Goal: Information Seeking & Learning: Learn about a topic

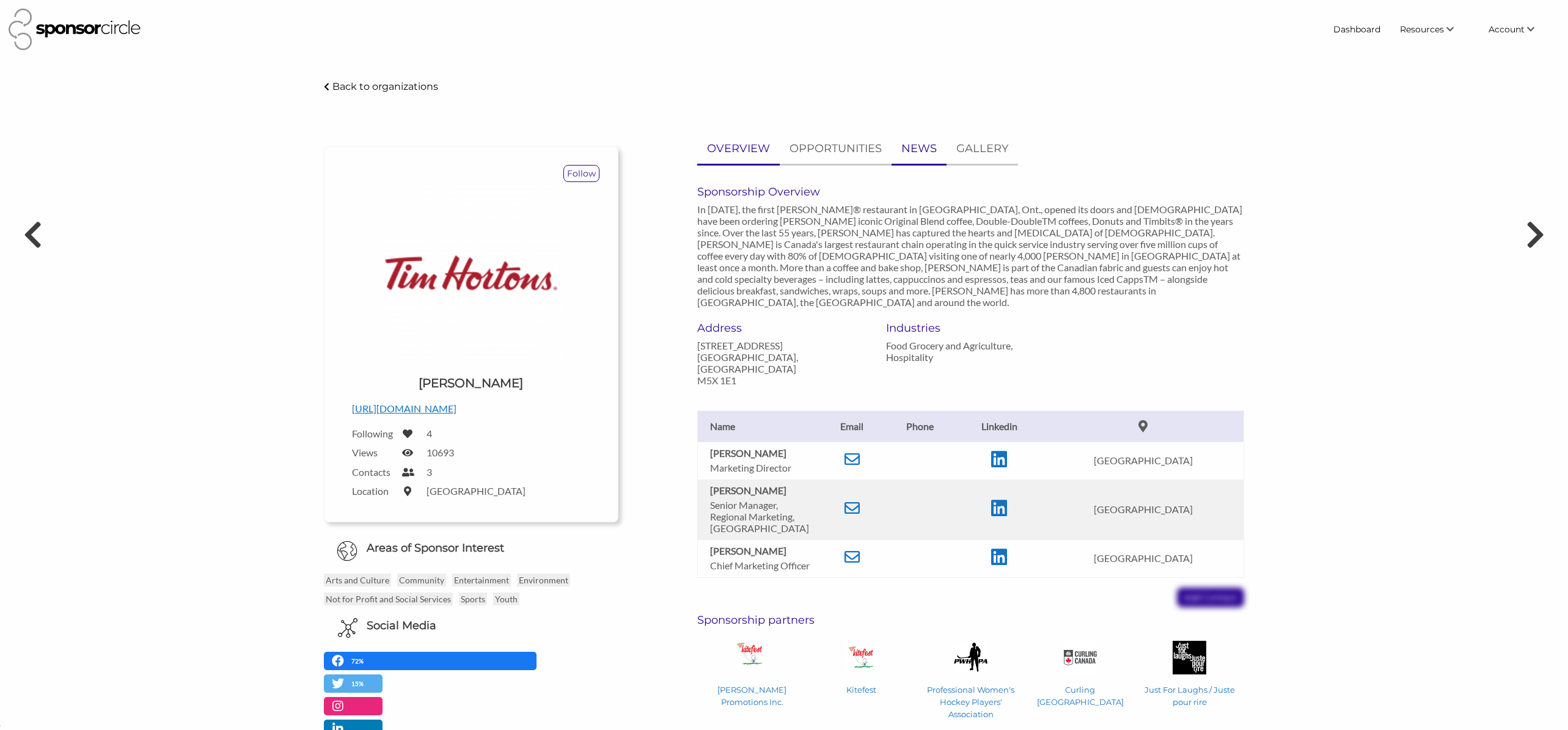
scroll to position [17755, 0]
click at [346, 87] on p "Back to organizations" at bounding box center [385, 87] width 106 height 12
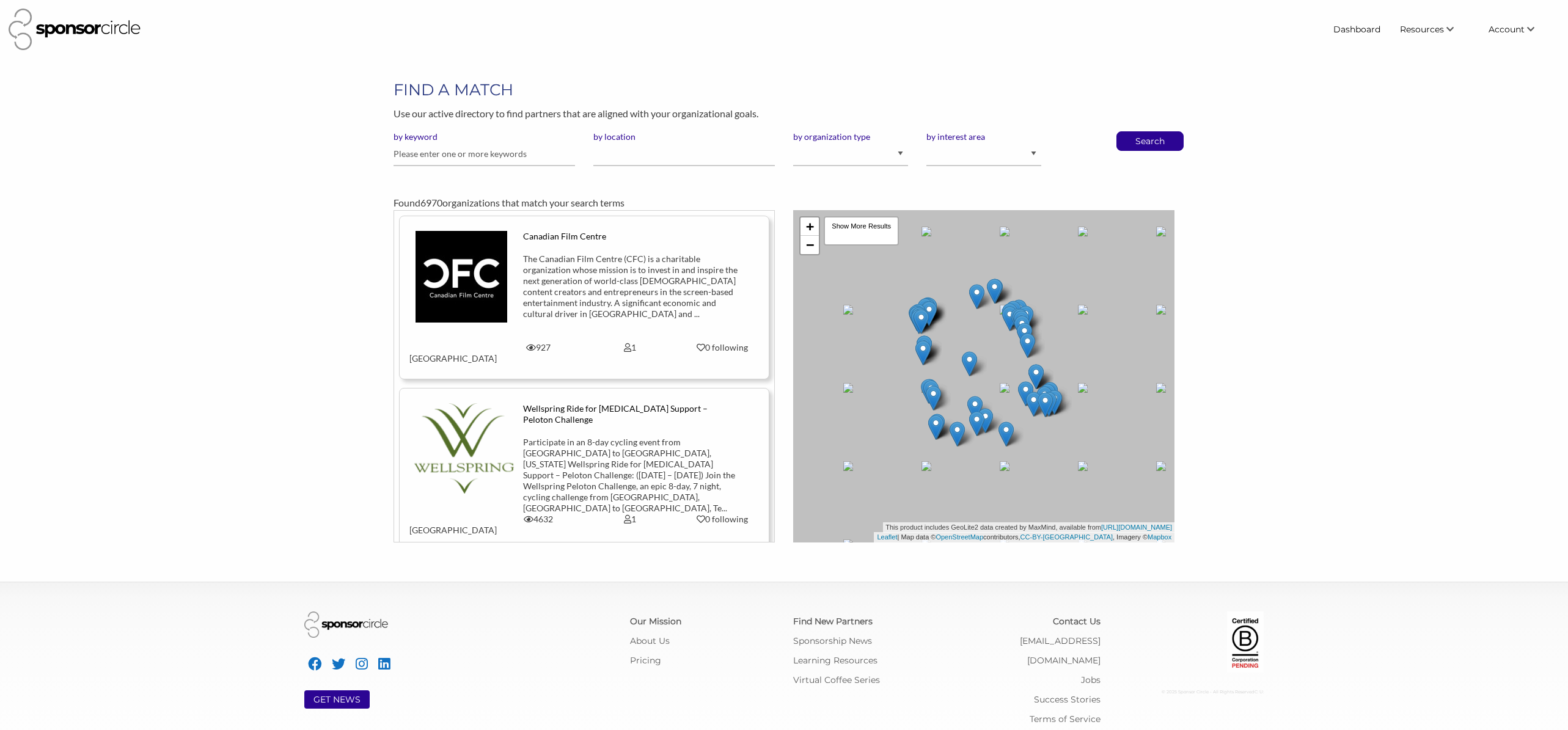
scroll to position [17755, 0]
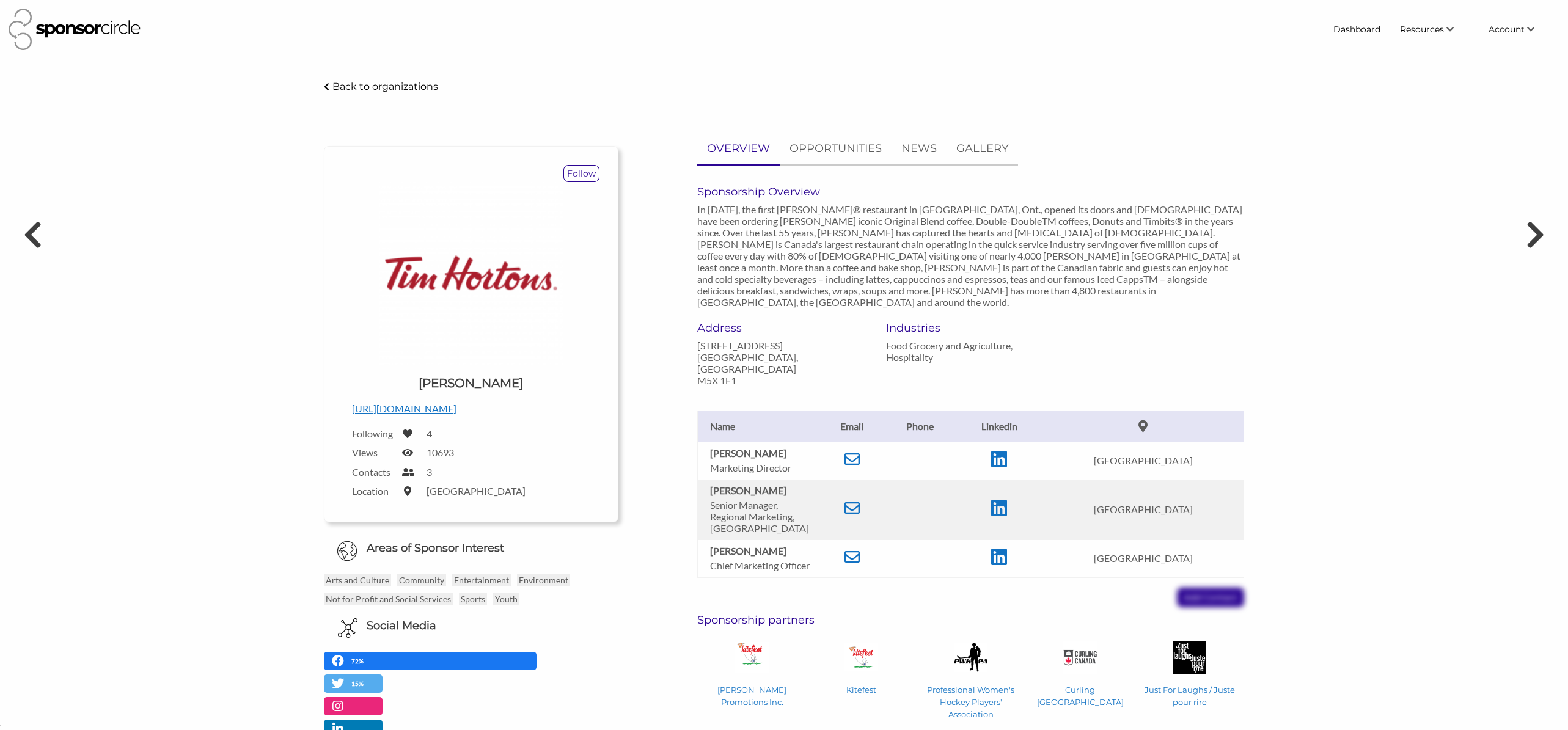
scroll to position [17755, 0]
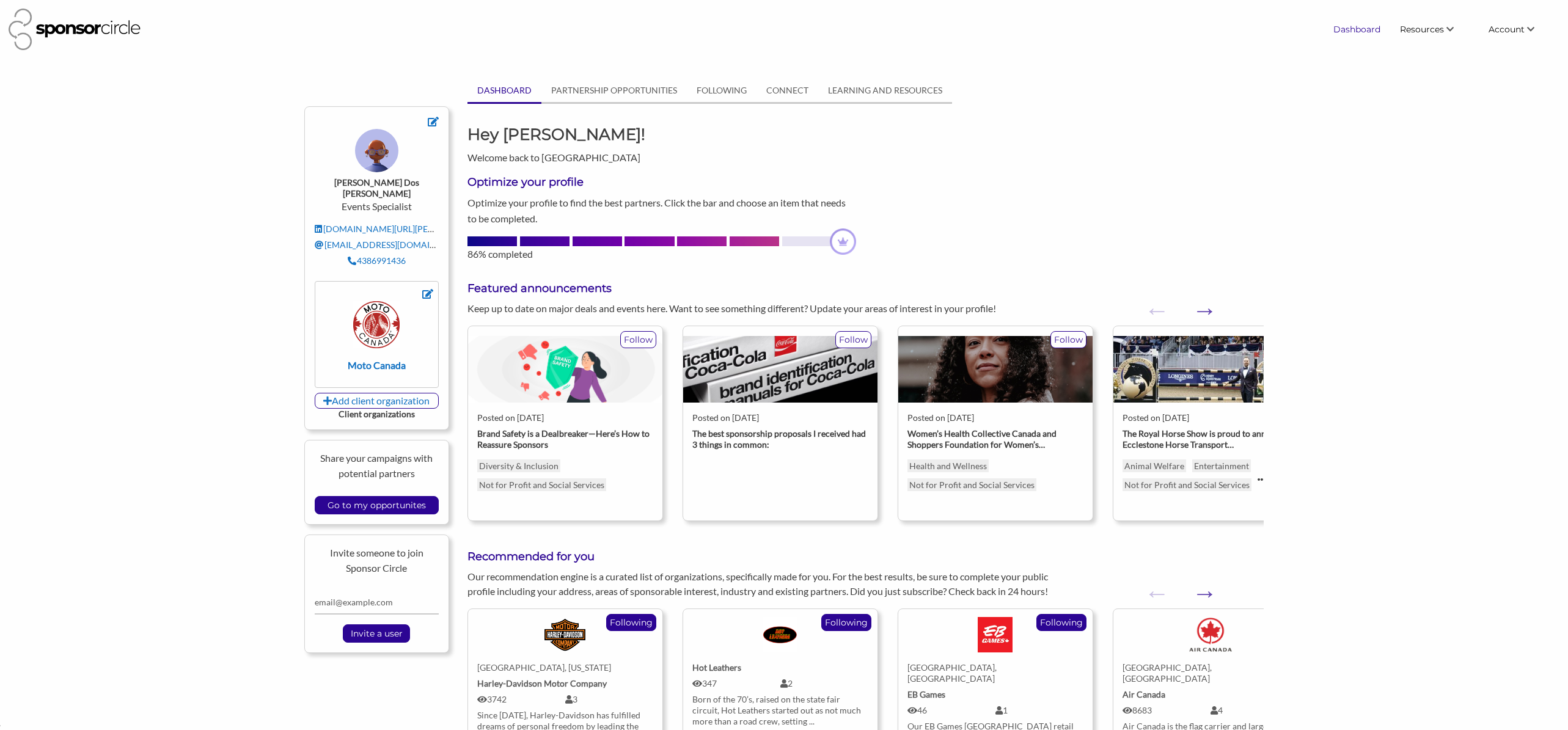
click at [1361, 37] on link "Dashboard" at bounding box center [1356, 29] width 67 height 22
click at [793, 95] on link "CONNECT" at bounding box center [787, 90] width 62 height 23
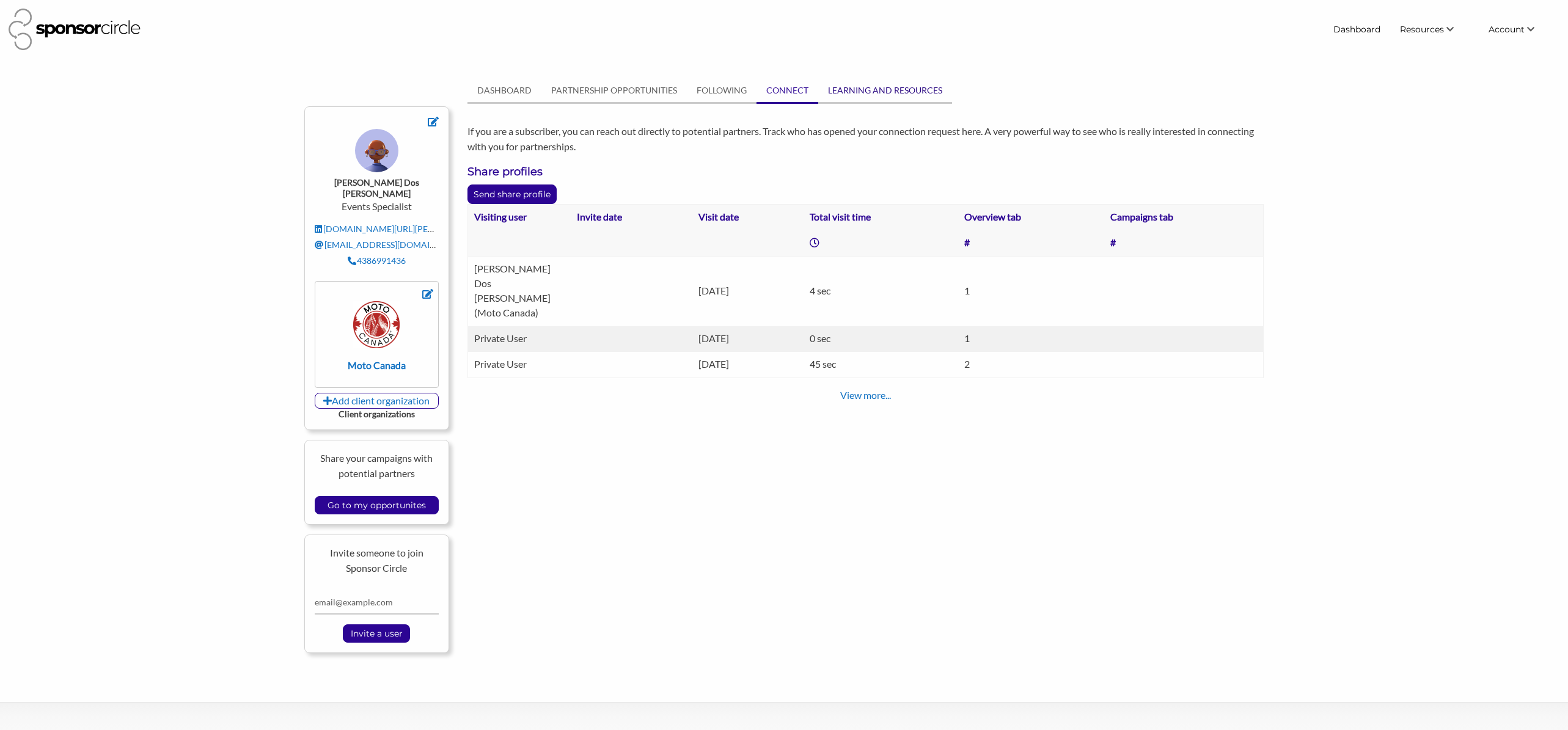
click at [874, 96] on link "LEARNING AND RESOURCES" at bounding box center [885, 90] width 134 height 23
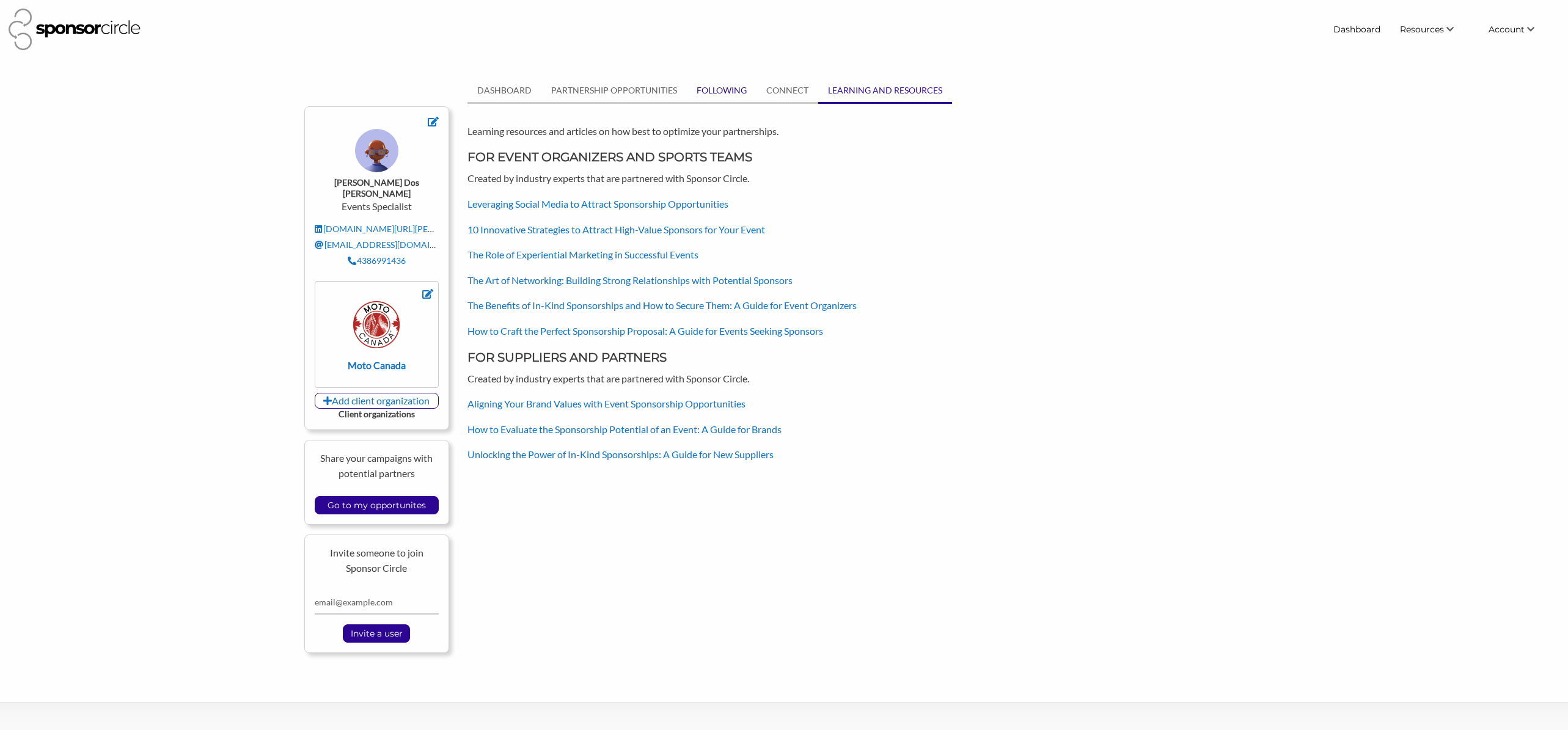
click at [711, 91] on link "FOLLOWING" at bounding box center [722, 90] width 70 height 23
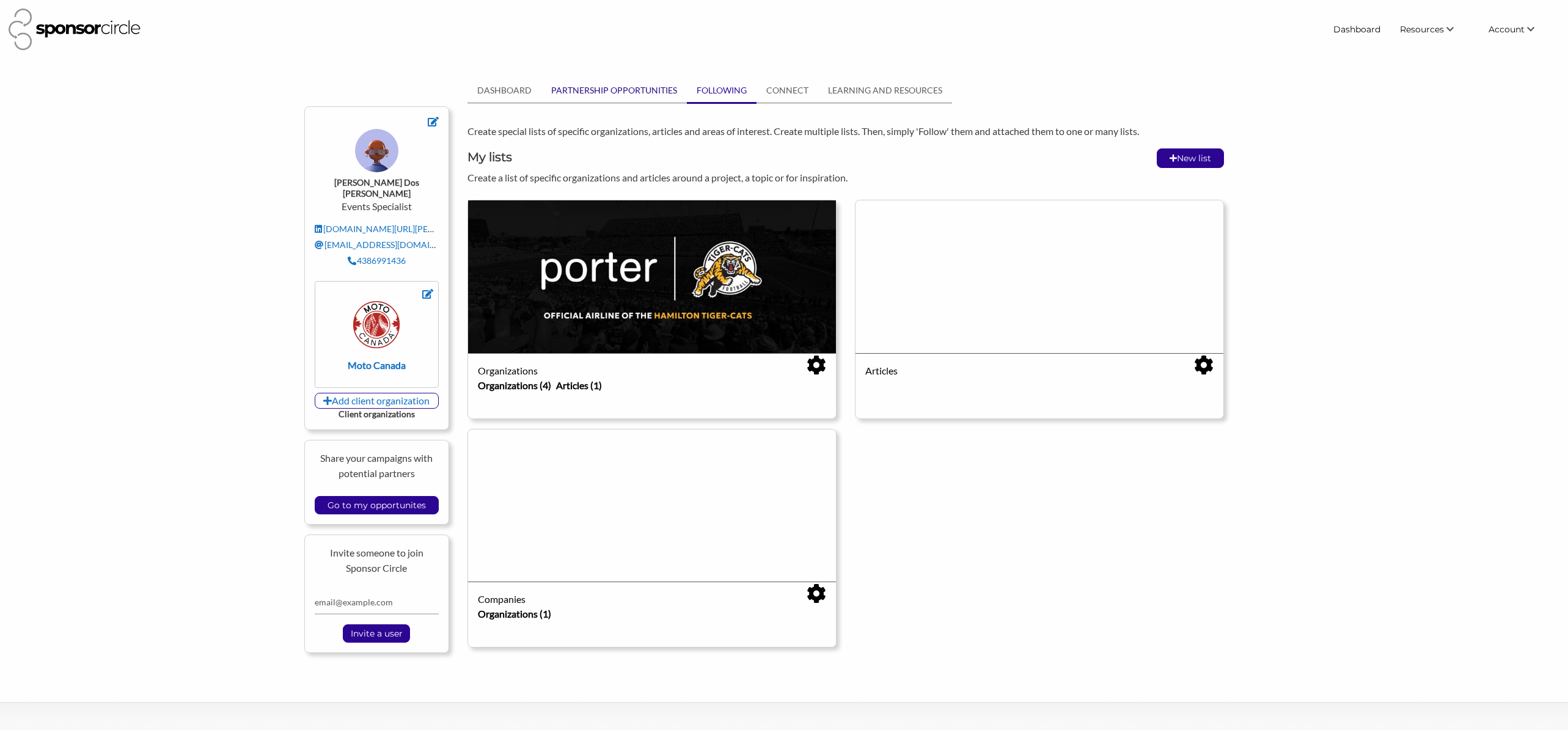
click at [643, 90] on link "PARTNERSHIP OPPORTUNITIES" at bounding box center [614, 90] width 146 height 23
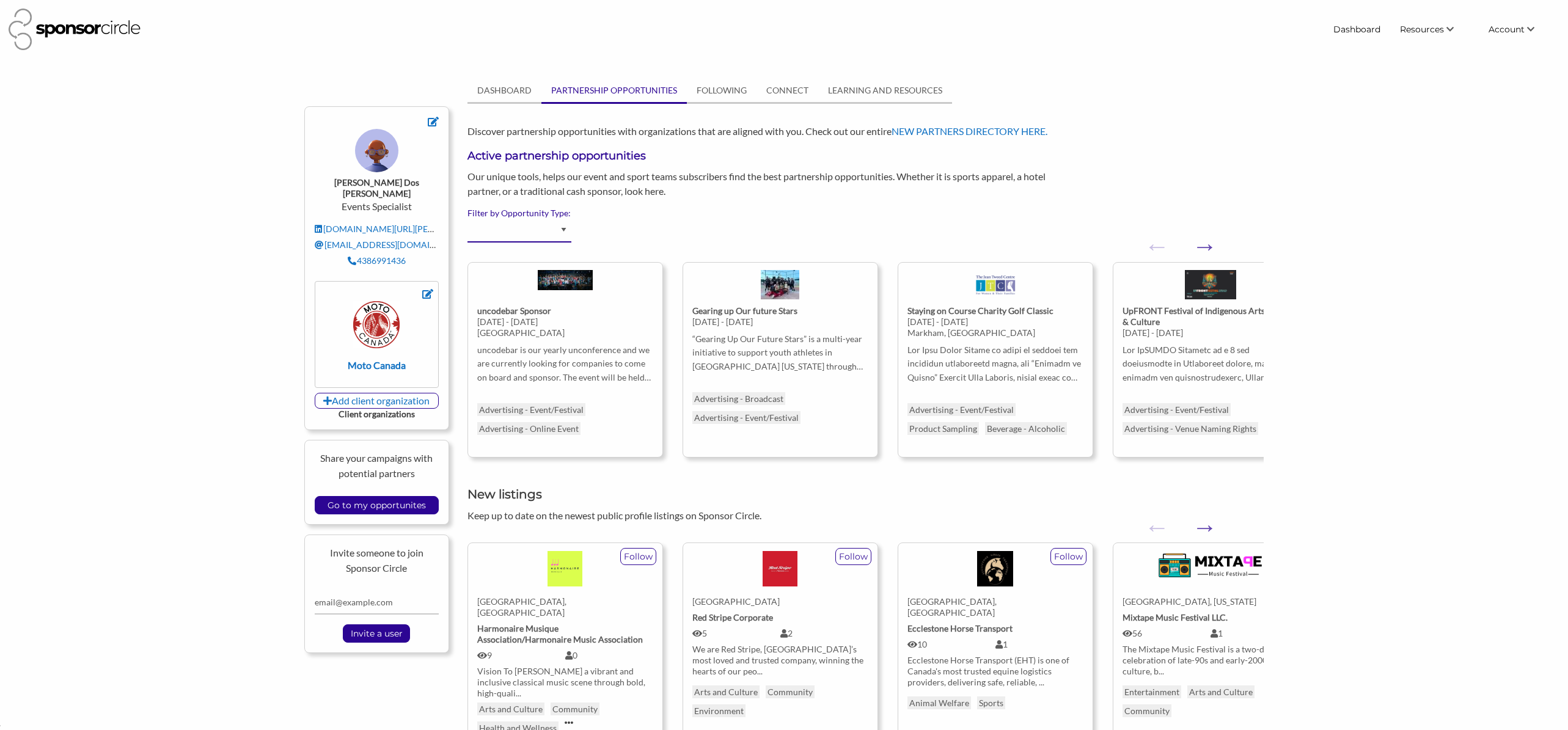
click at [562, 227] on select "Advertising - Event/Festival Advertising - Influencer (Athlete, Celebrity) Adve…" at bounding box center [519, 231] width 104 height 24
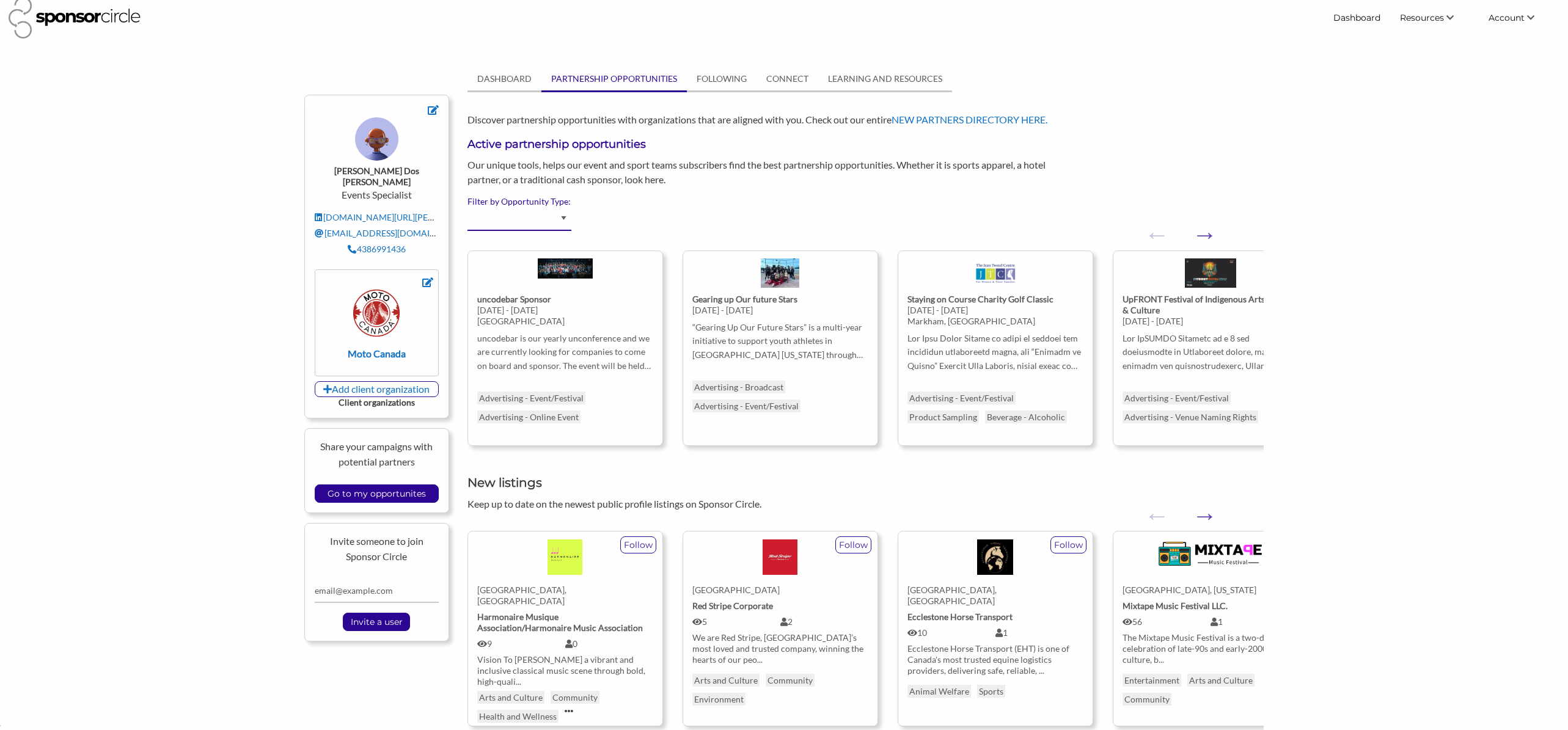
scroll to position [0, 0]
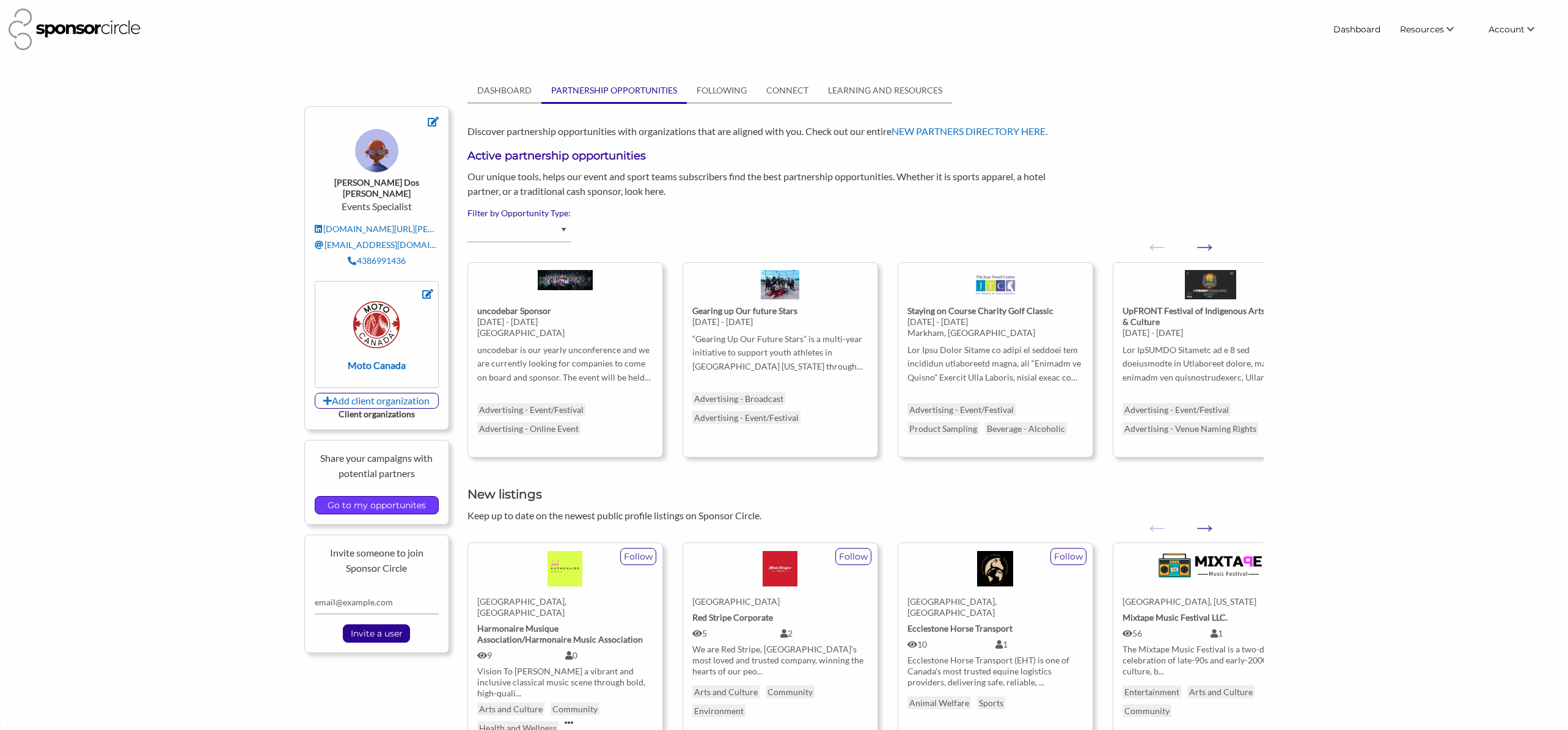
click at [402, 497] on input "Go to my opportunites" at bounding box center [376, 505] width 111 height 17
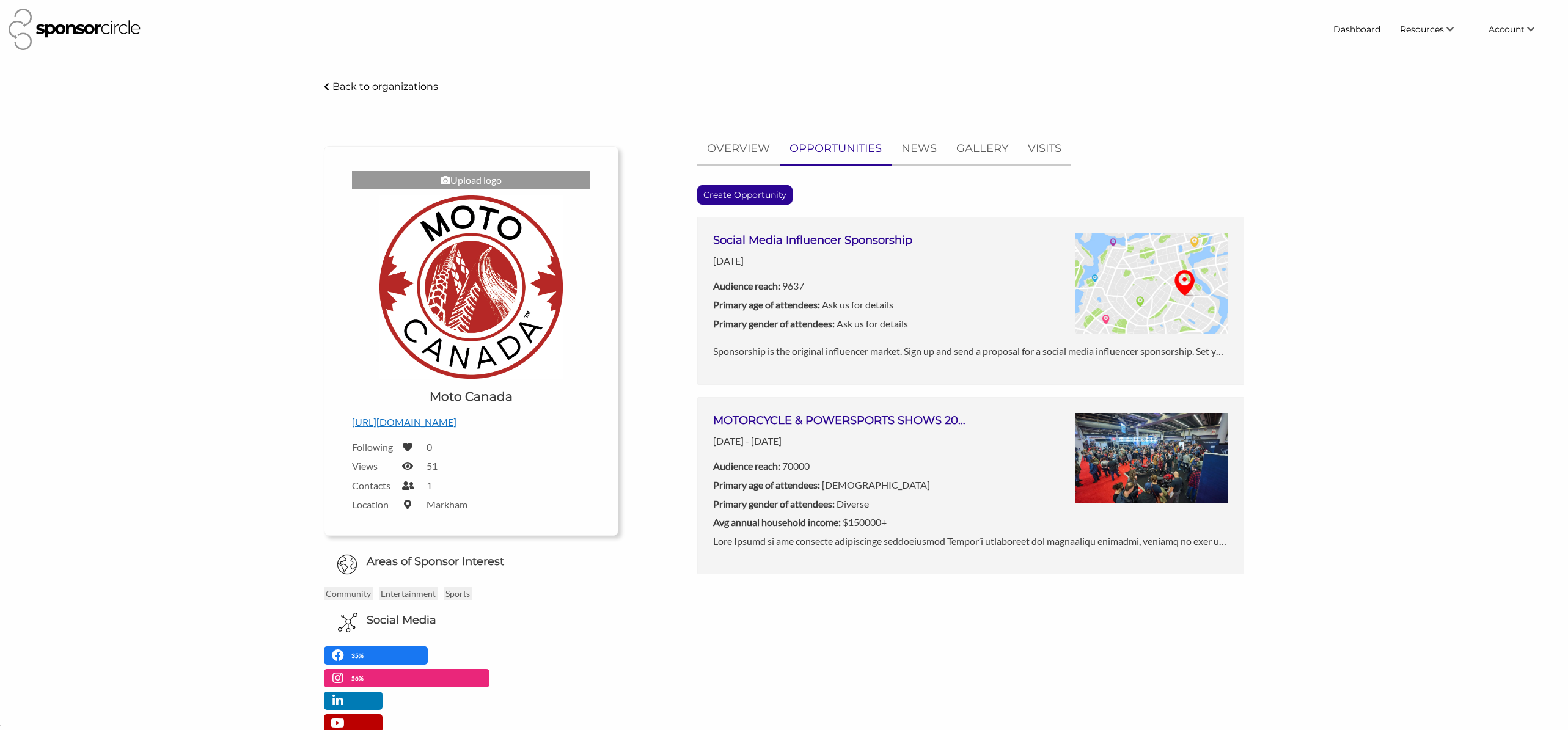
scroll to position [17755, 0]
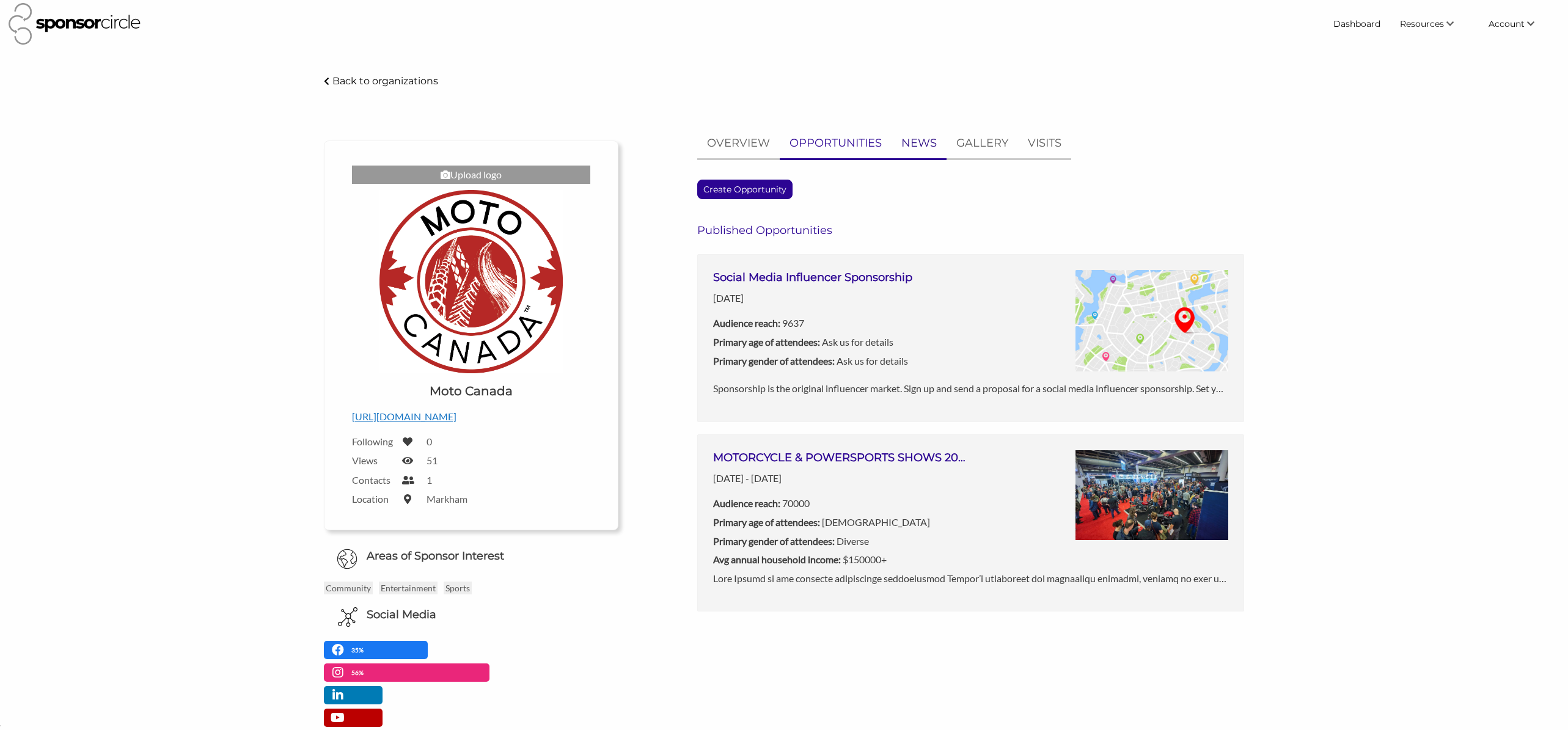
type textarea "EWS"
click at [913, 147] on link "NEWS" at bounding box center [919, 143] width 55 height 30
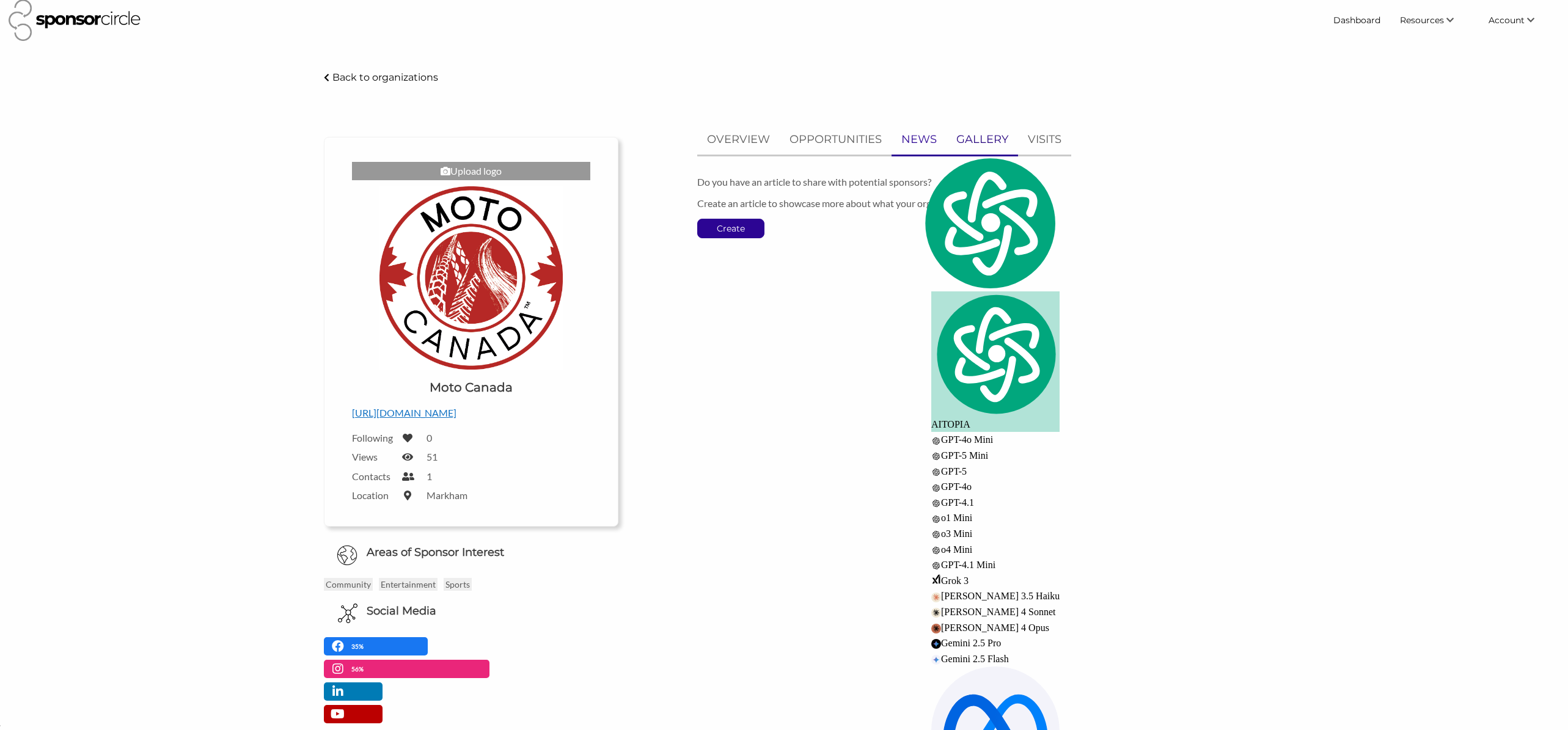
click at [974, 140] on p "GALLERY" at bounding box center [982, 139] width 52 height 17
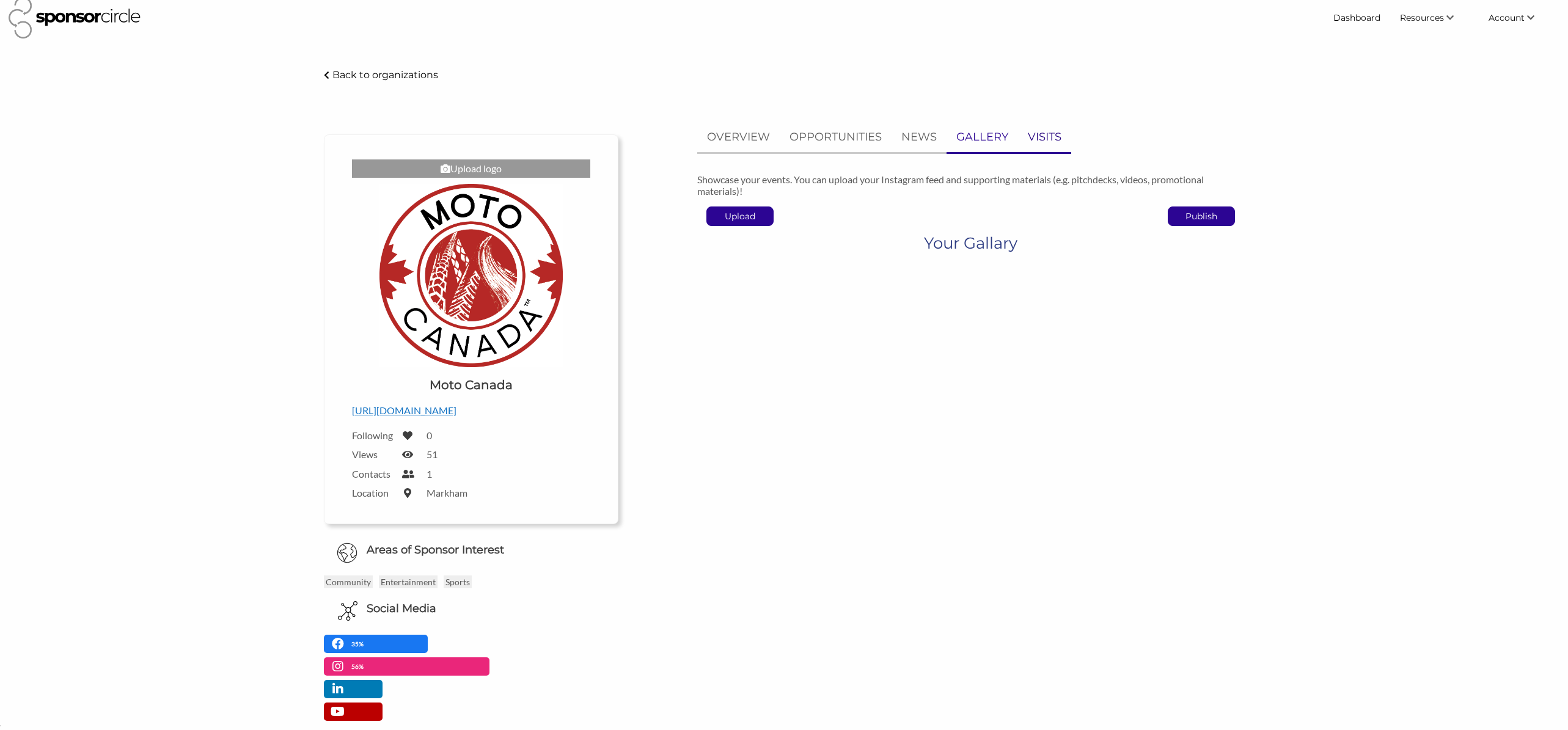
click at [1029, 136] on p "VISITS" at bounding box center [1045, 137] width 34 height 17
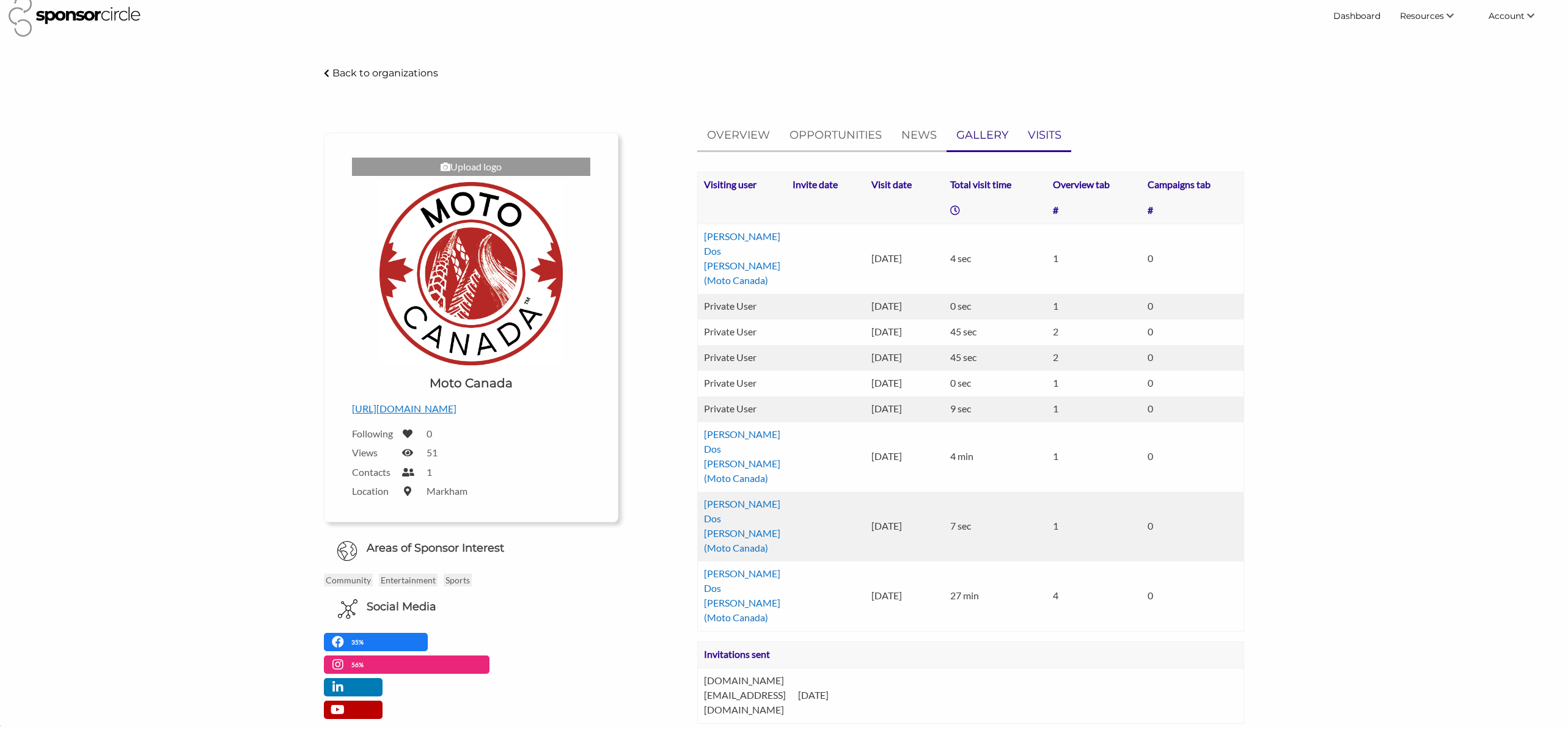
click at [968, 136] on p "GALLERY" at bounding box center [982, 135] width 52 height 17
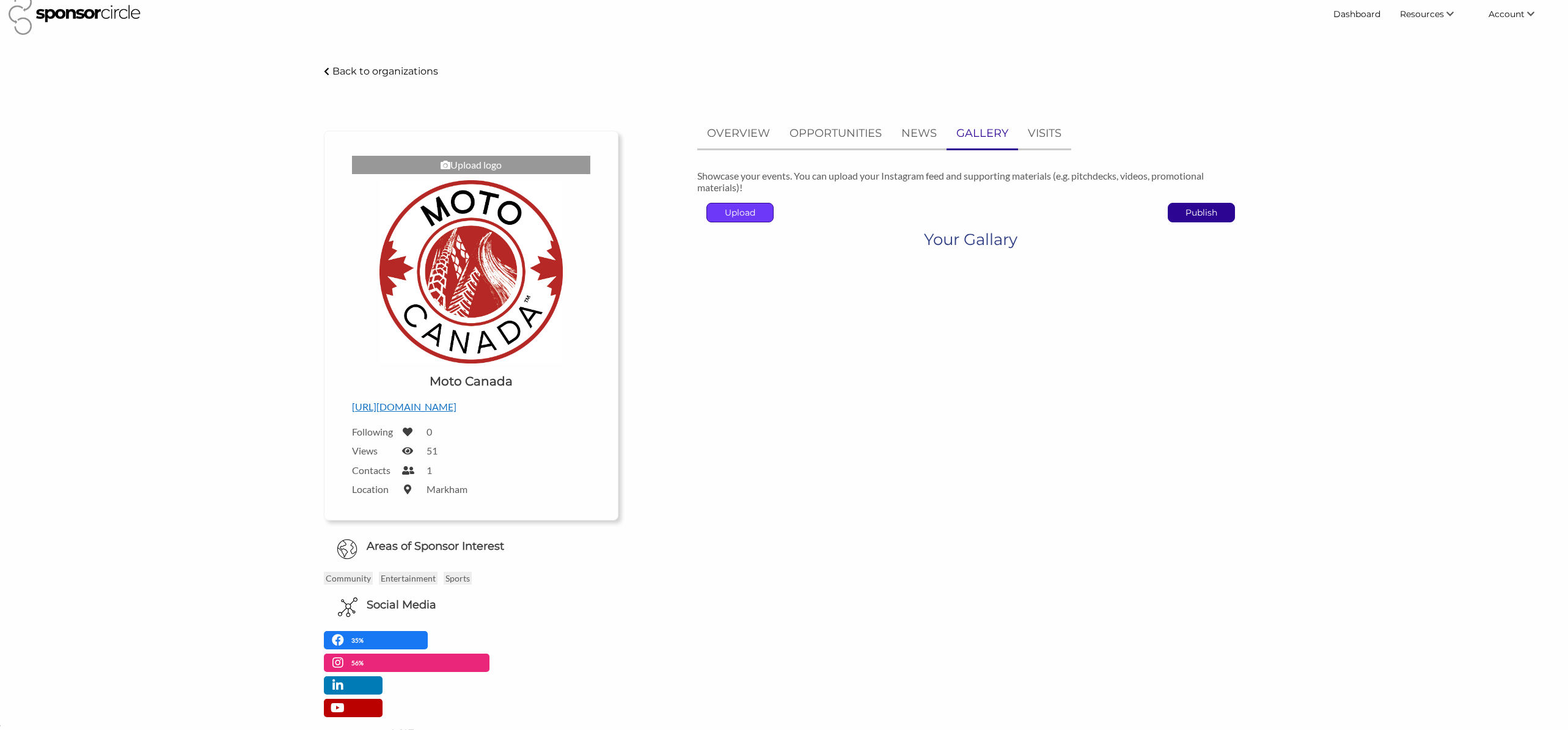
click at [745, 216] on p "Upload" at bounding box center [740, 212] width 66 height 18
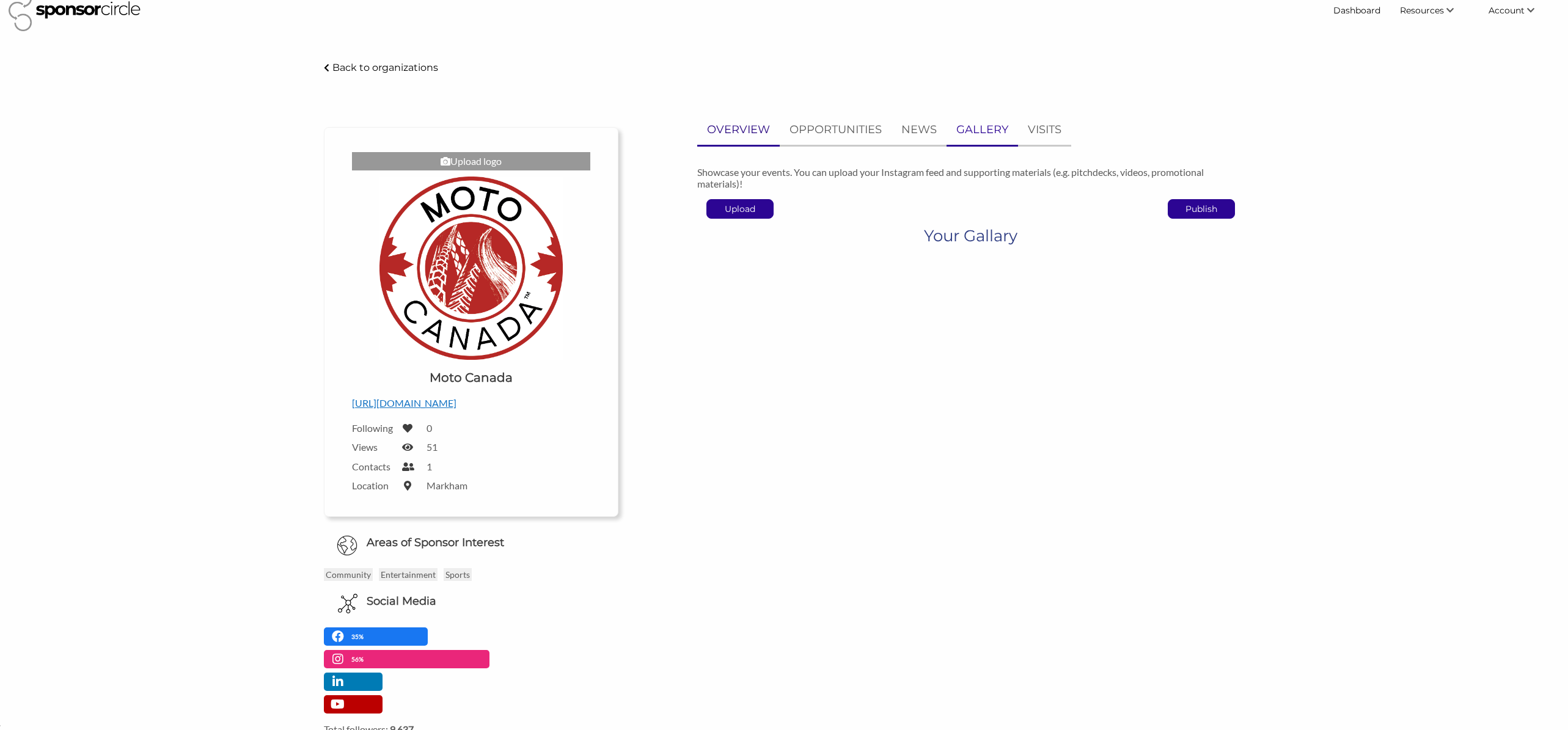
click at [748, 124] on p "OVERVIEW" at bounding box center [738, 129] width 63 height 17
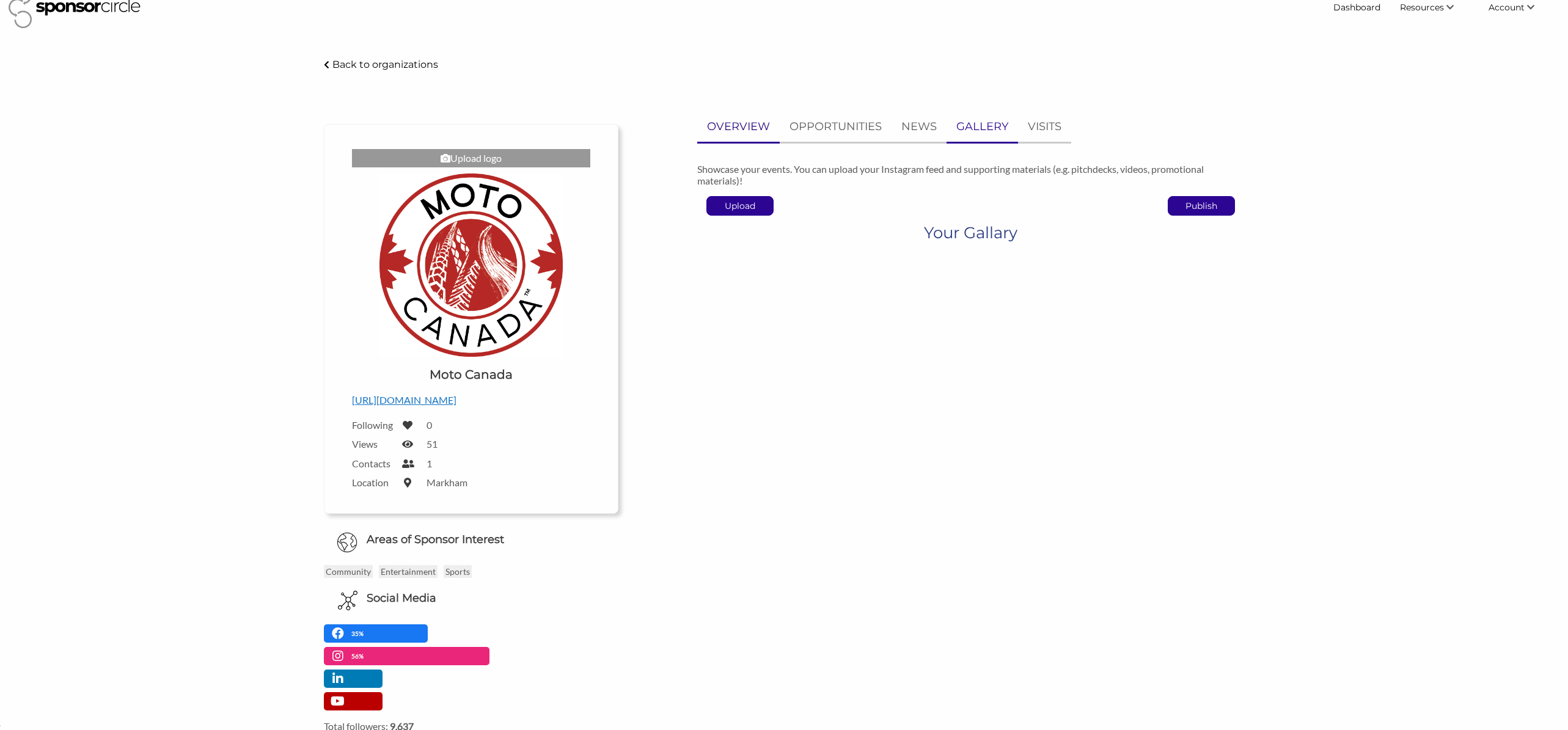
scroll to position [22, 0]
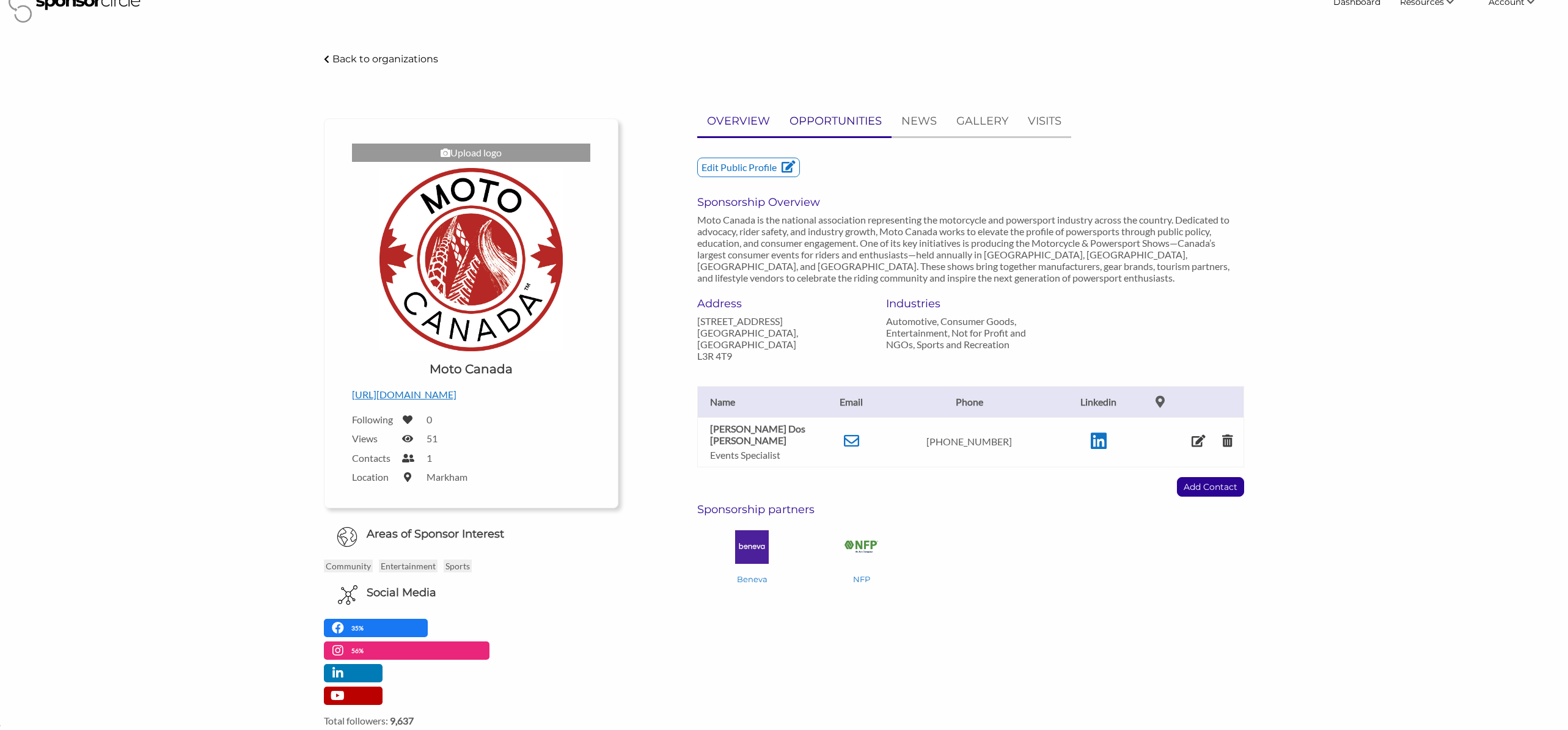
click at [842, 126] on p "OPPORTUNITIES" at bounding box center [836, 121] width 92 height 17
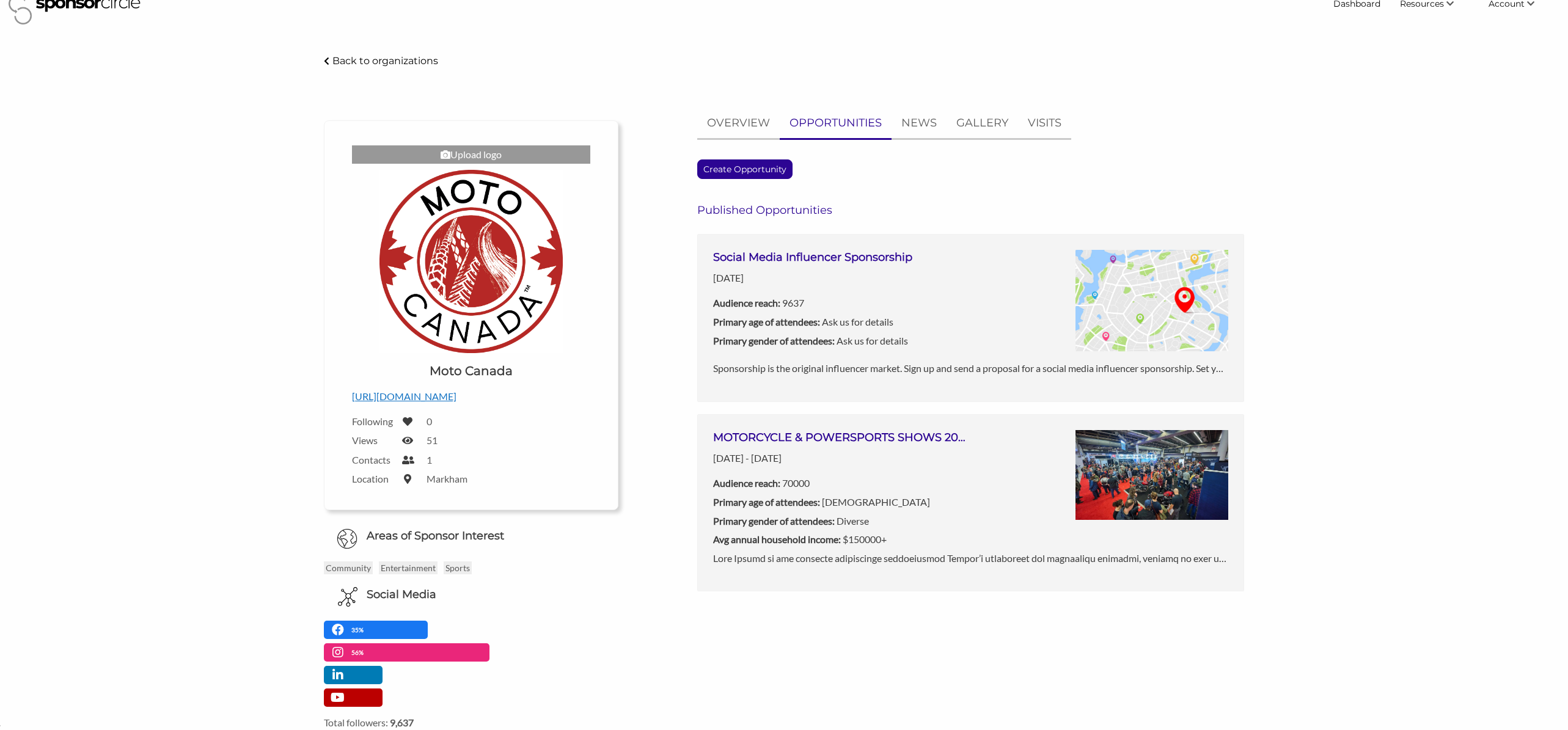
scroll to position [24, 0]
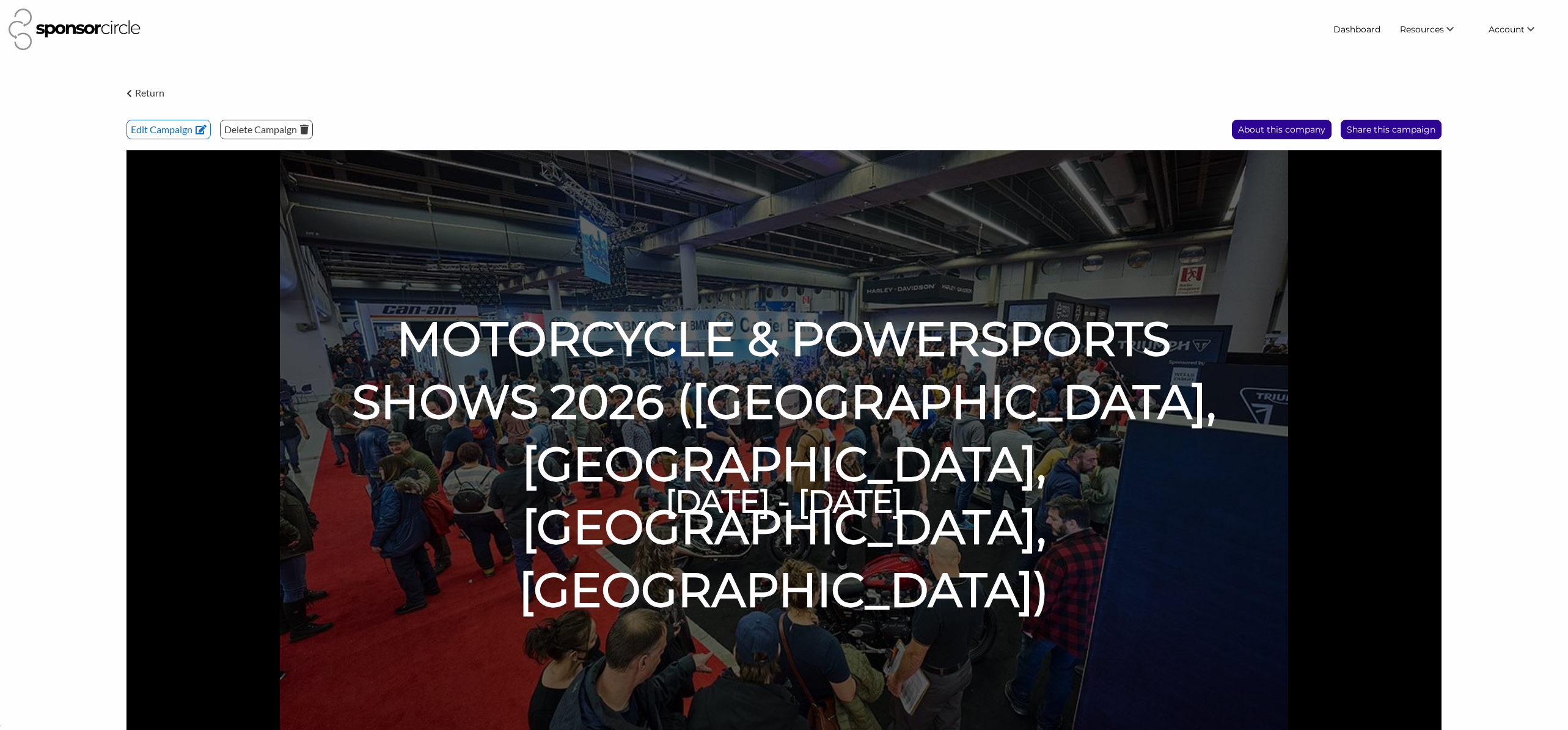
scroll to position [17755, 0]
click at [1353, 32] on link "Dashboard" at bounding box center [1356, 29] width 67 height 22
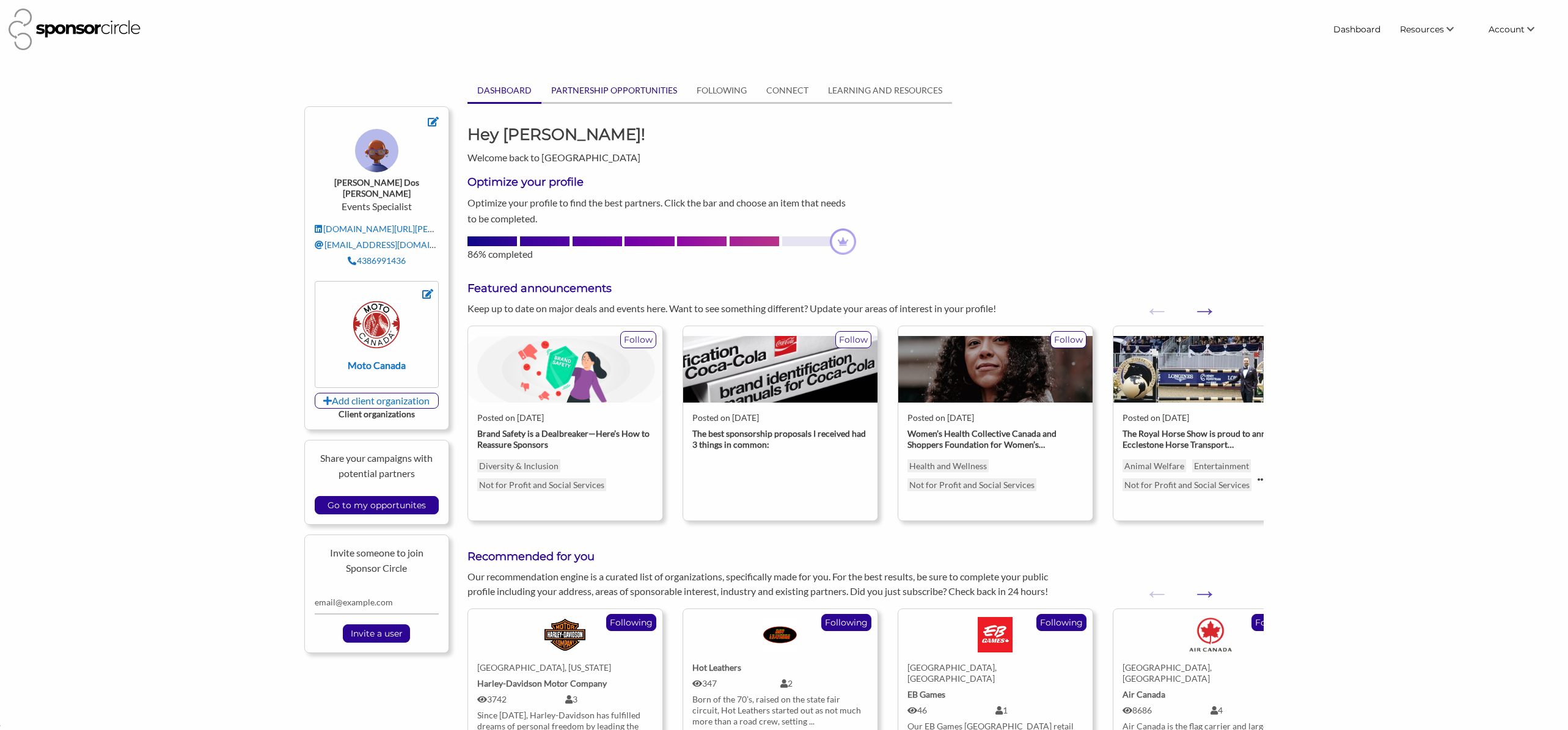
click at [661, 98] on link "PARTNERSHIP OPPORTUNITIES" at bounding box center [614, 90] width 146 height 23
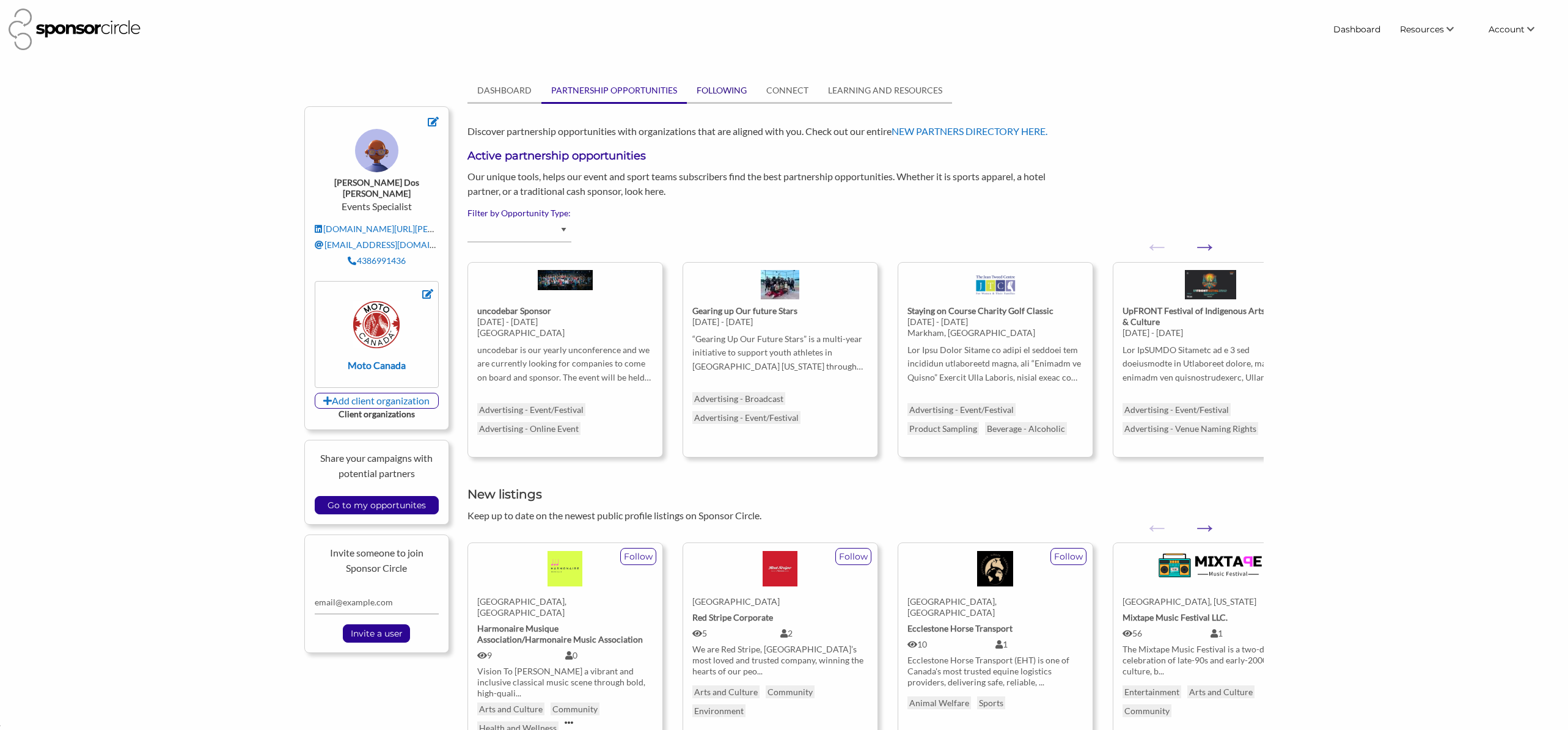
click at [739, 89] on link "FOLLOWING" at bounding box center [722, 90] width 70 height 23
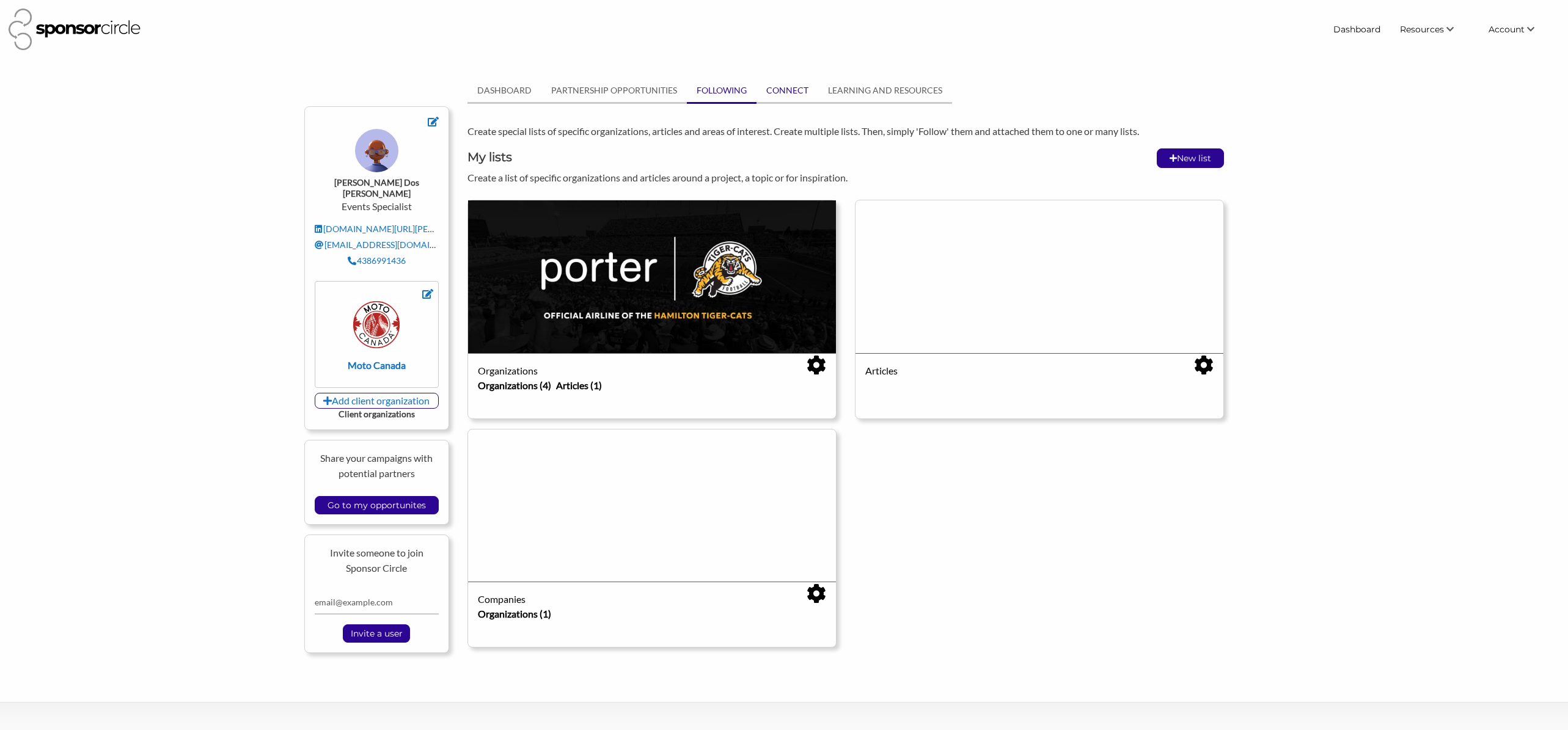
click at [786, 93] on link "CONNECT" at bounding box center [787, 90] width 62 height 23
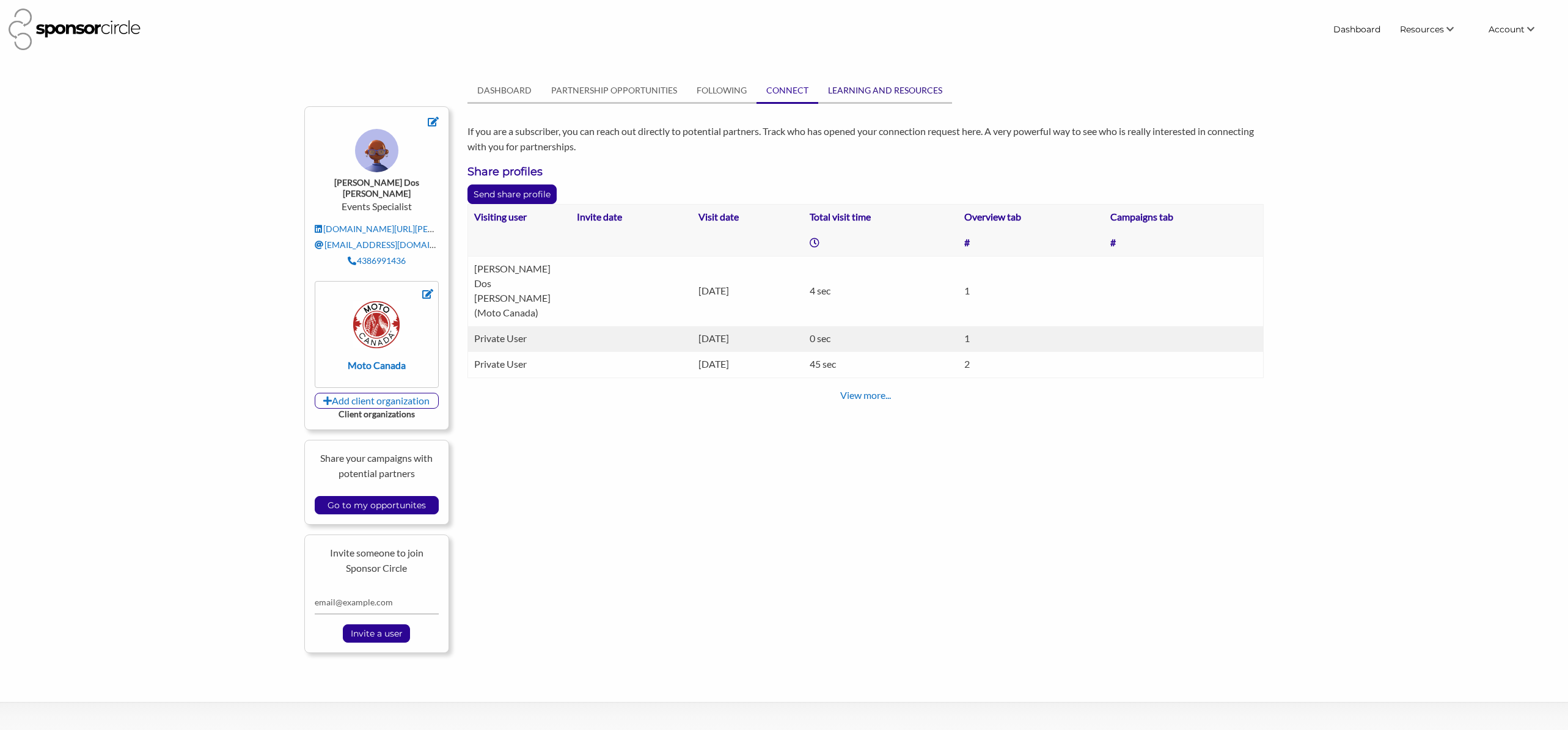
click at [864, 96] on link "LEARNING AND RESOURCES" at bounding box center [885, 90] width 134 height 23
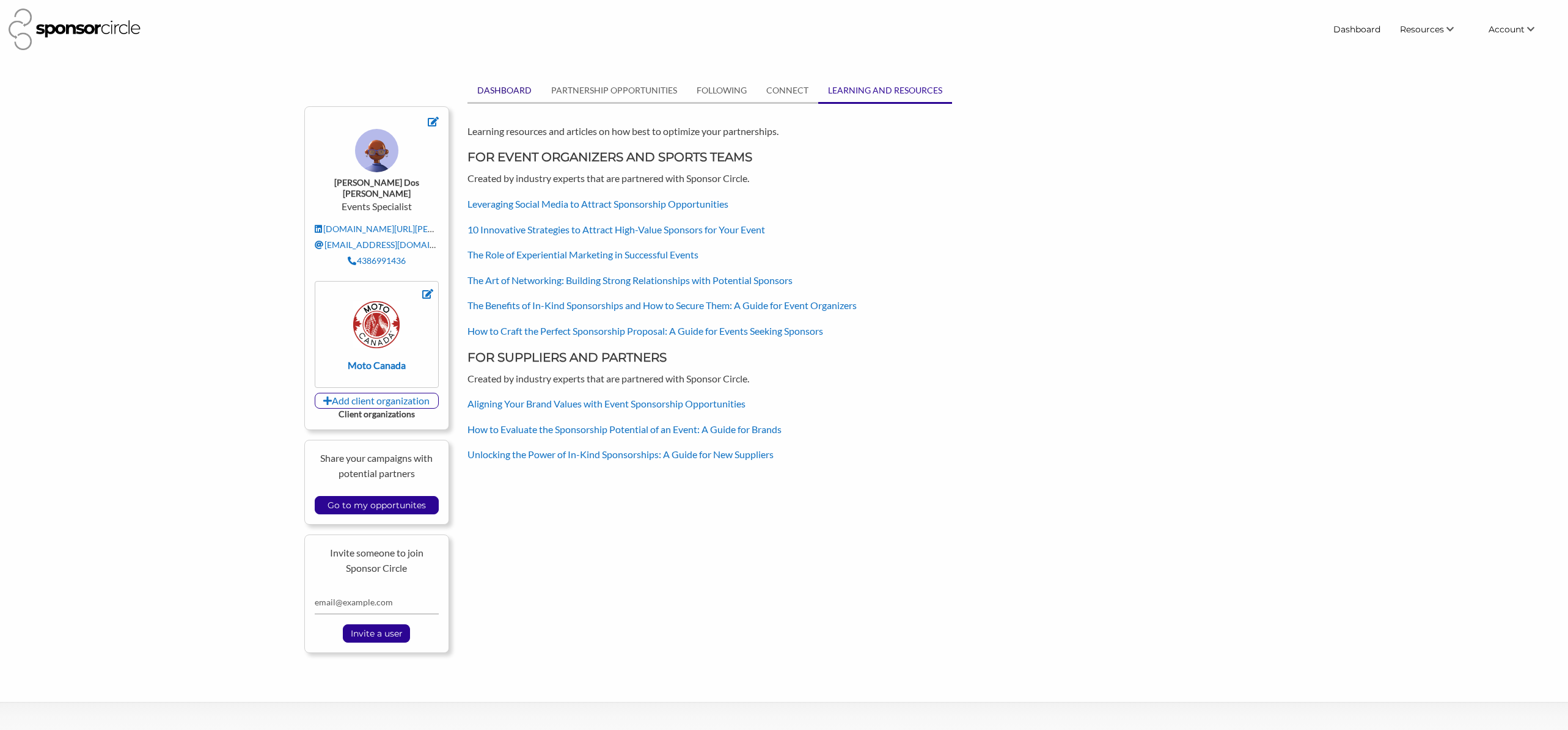
click at [516, 88] on link "DASHBOARD" at bounding box center [504, 90] width 74 height 23
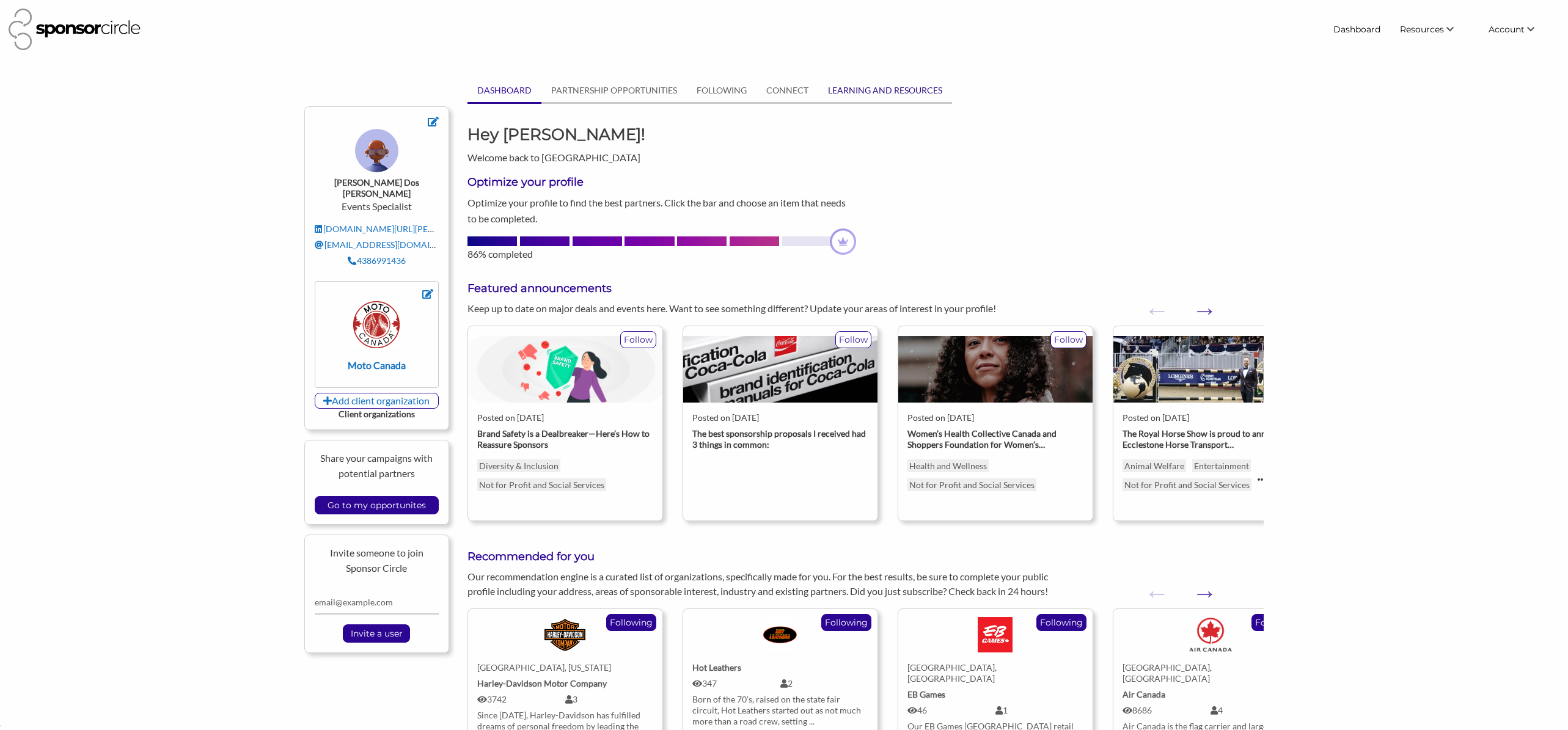
click at [905, 88] on link "LEARNING AND RESOURCES" at bounding box center [885, 90] width 134 height 23
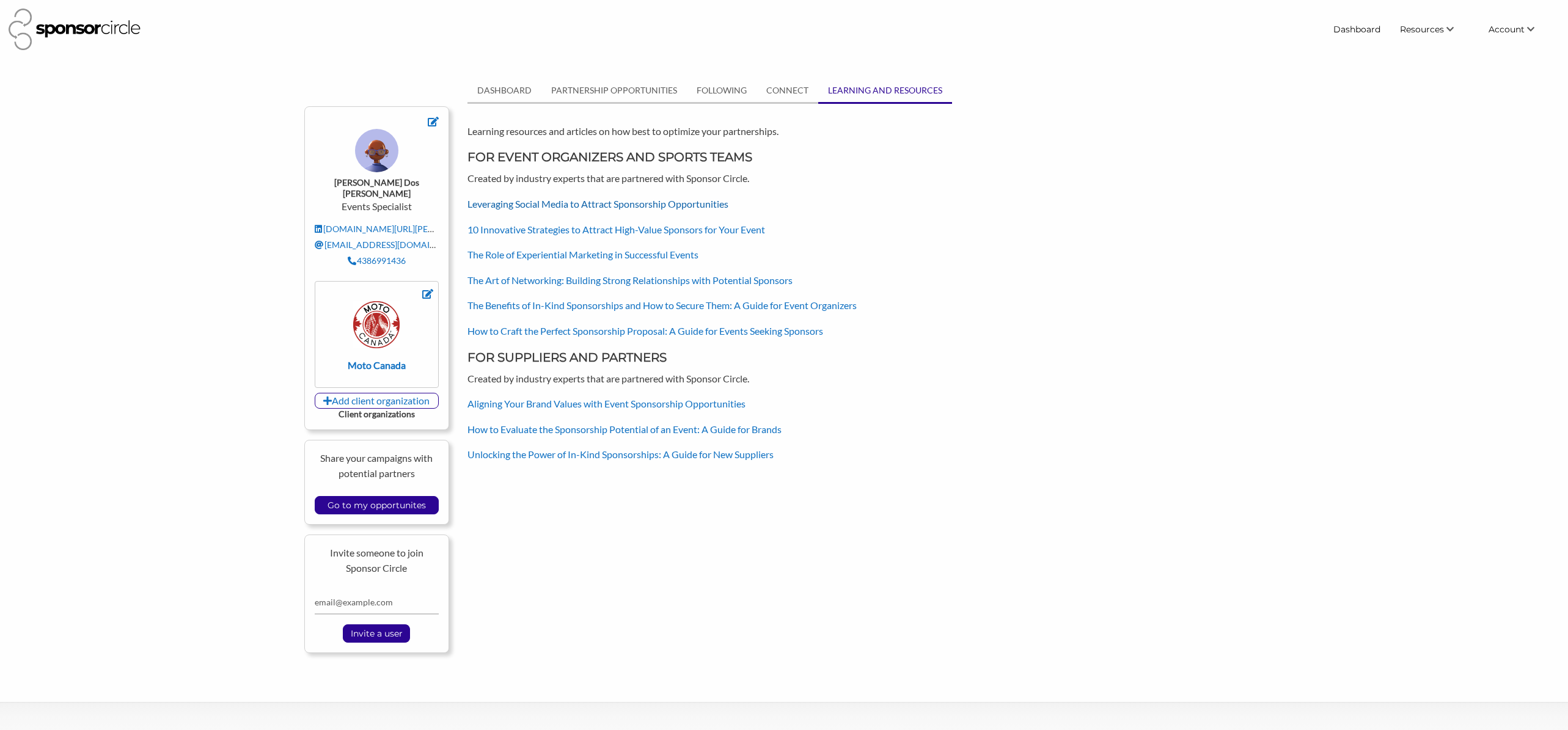
click at [635, 204] on link "Leveraging Social Media to Attract Sponsorship Opportunities" at bounding box center [597, 204] width 261 height 12
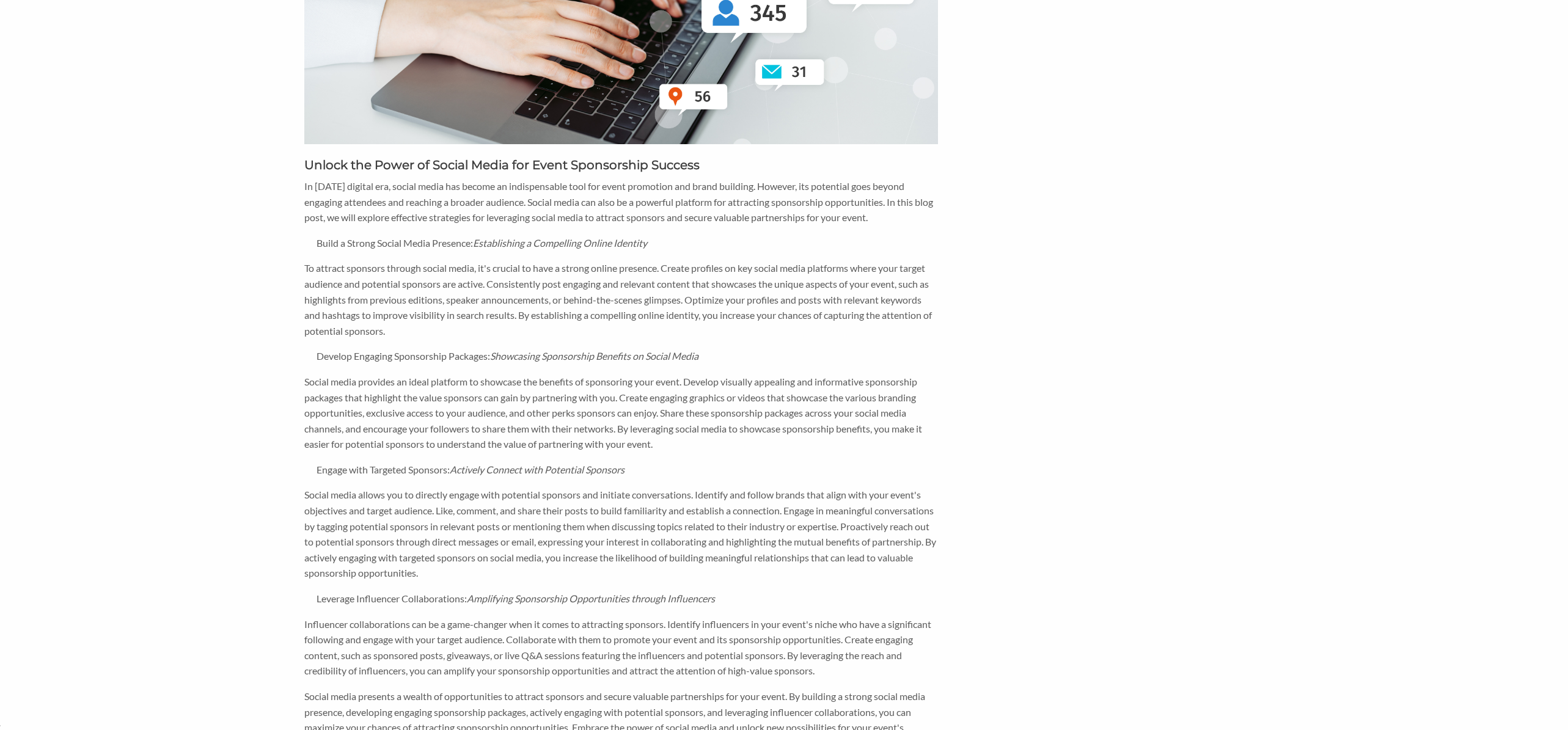
scroll to position [341, 0]
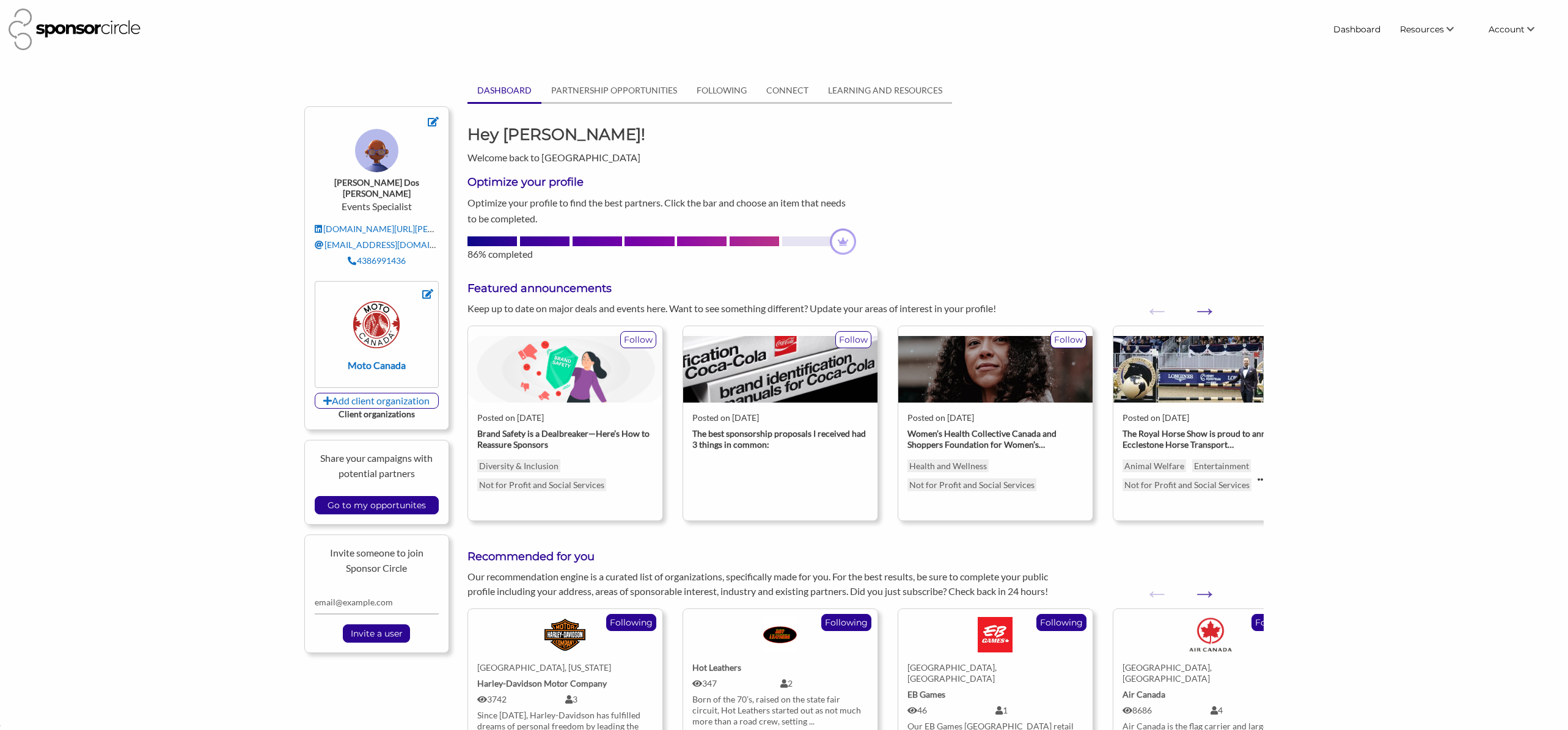
scroll to position [17755, 0]
click at [908, 177] on div "Optimize your profile Optimize your profile to find the best partners. Click th…" at bounding box center [865, 213] width 814 height 96
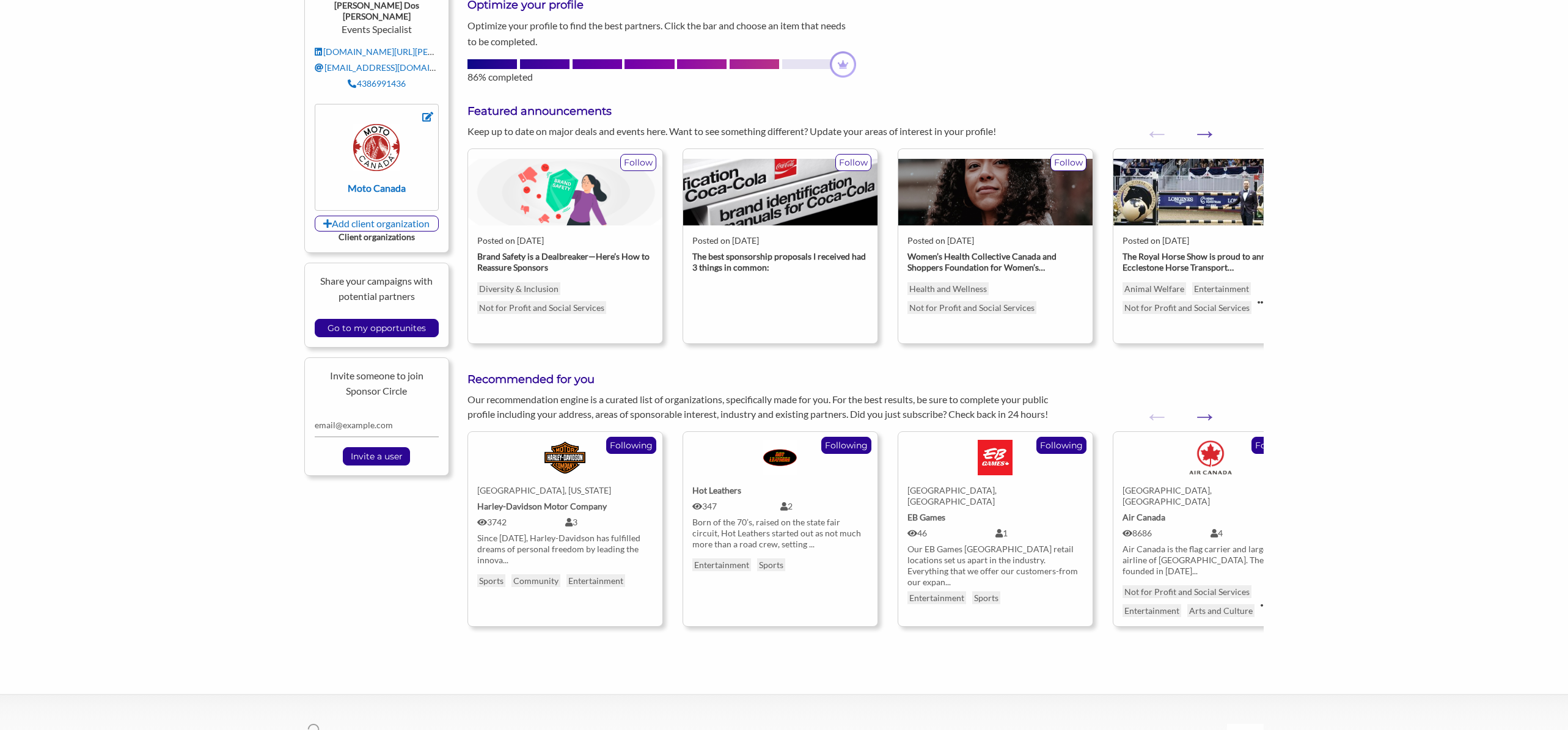
scroll to position [182, 0]
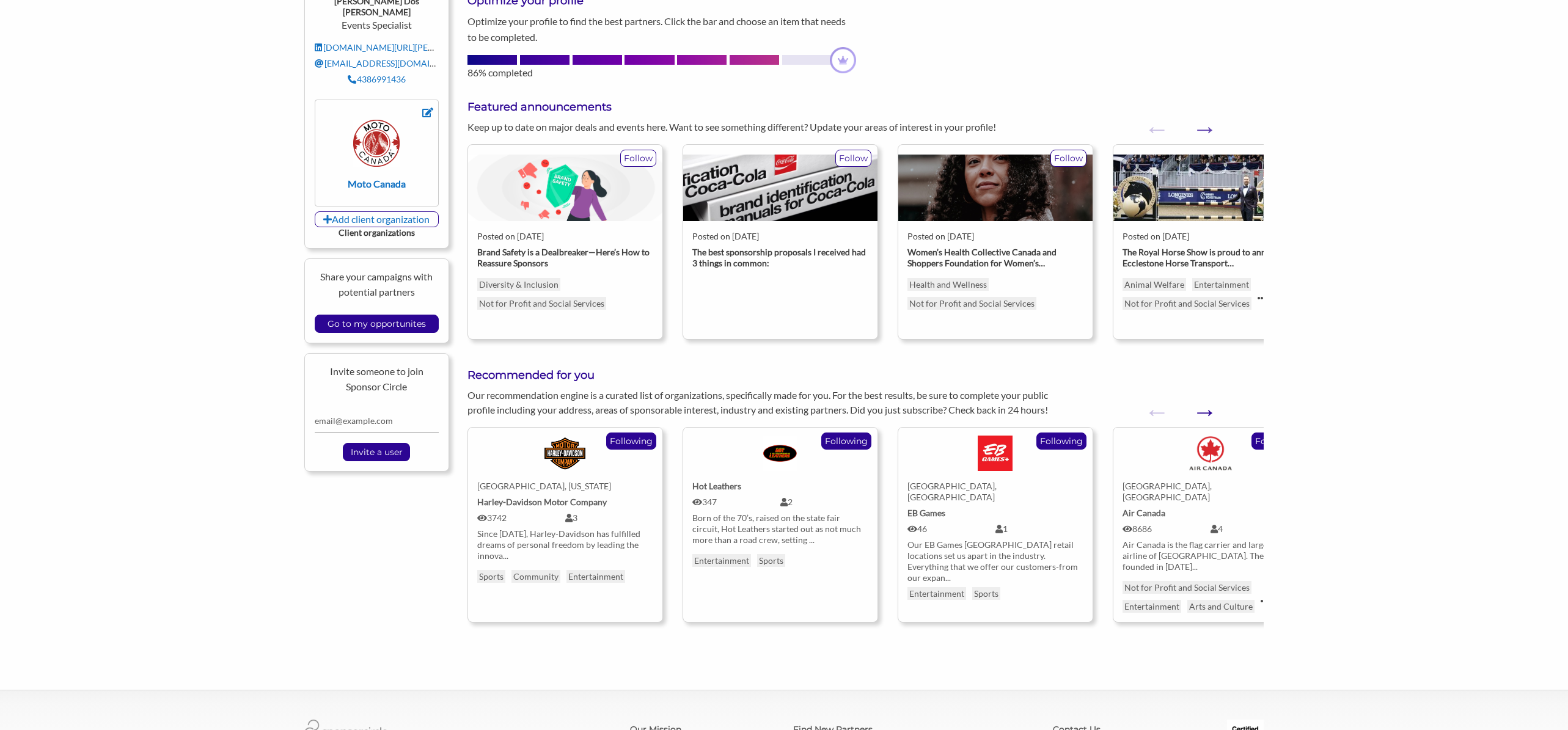
click at [1204, 410] on button "Next" at bounding box center [1198, 406] width 12 height 12
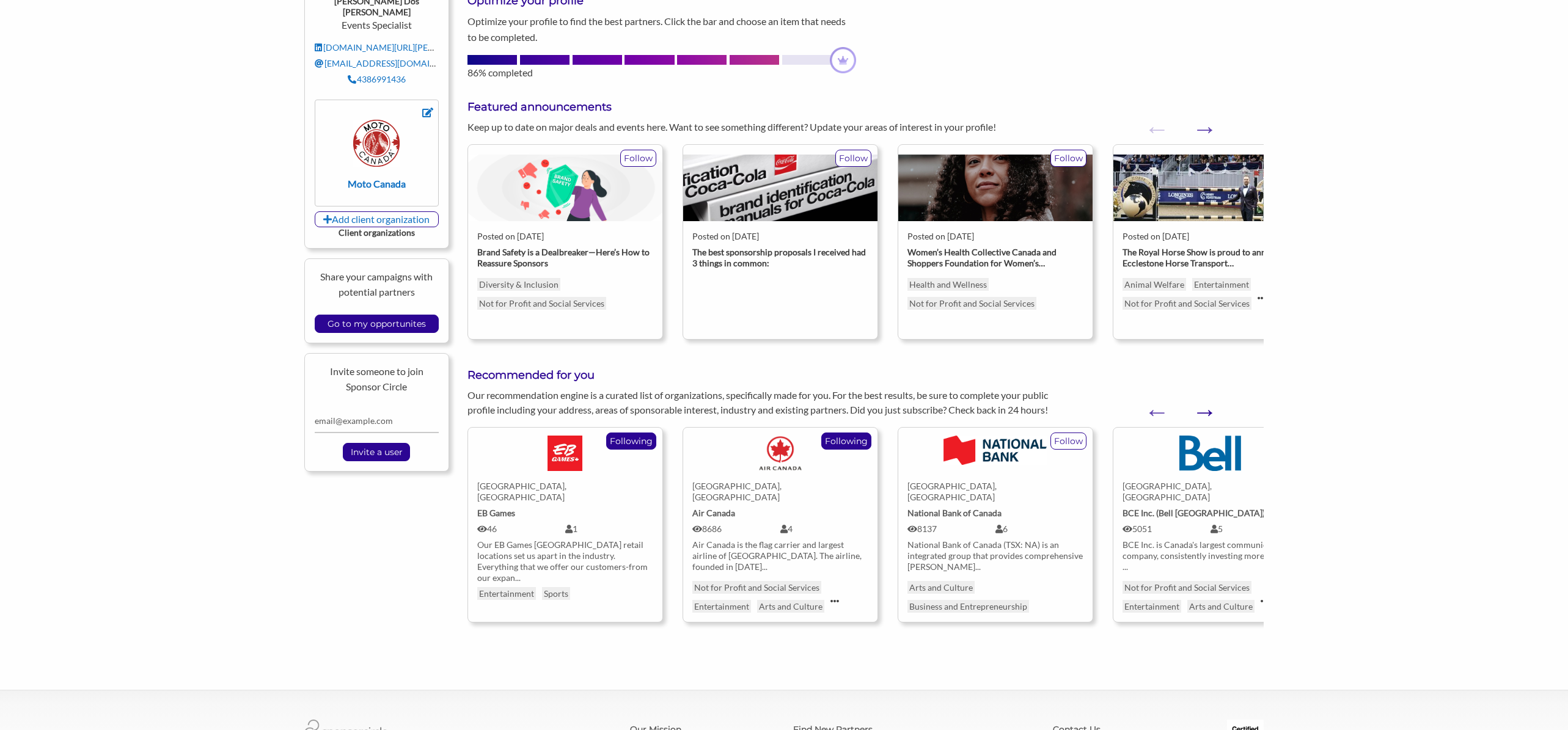
click at [1204, 410] on button "Next" at bounding box center [1198, 406] width 12 height 12
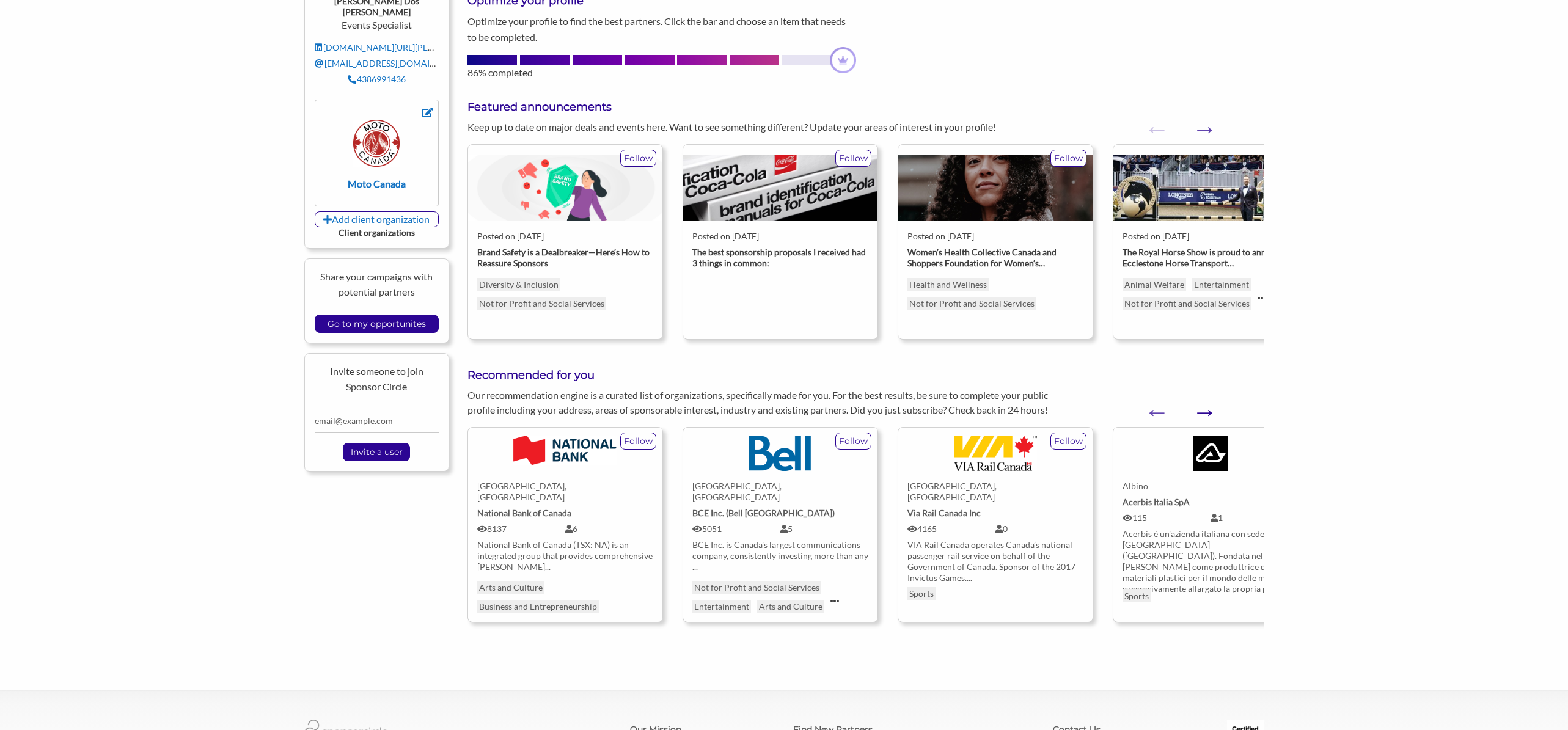
click at [1204, 410] on button "Next" at bounding box center [1198, 406] width 12 height 12
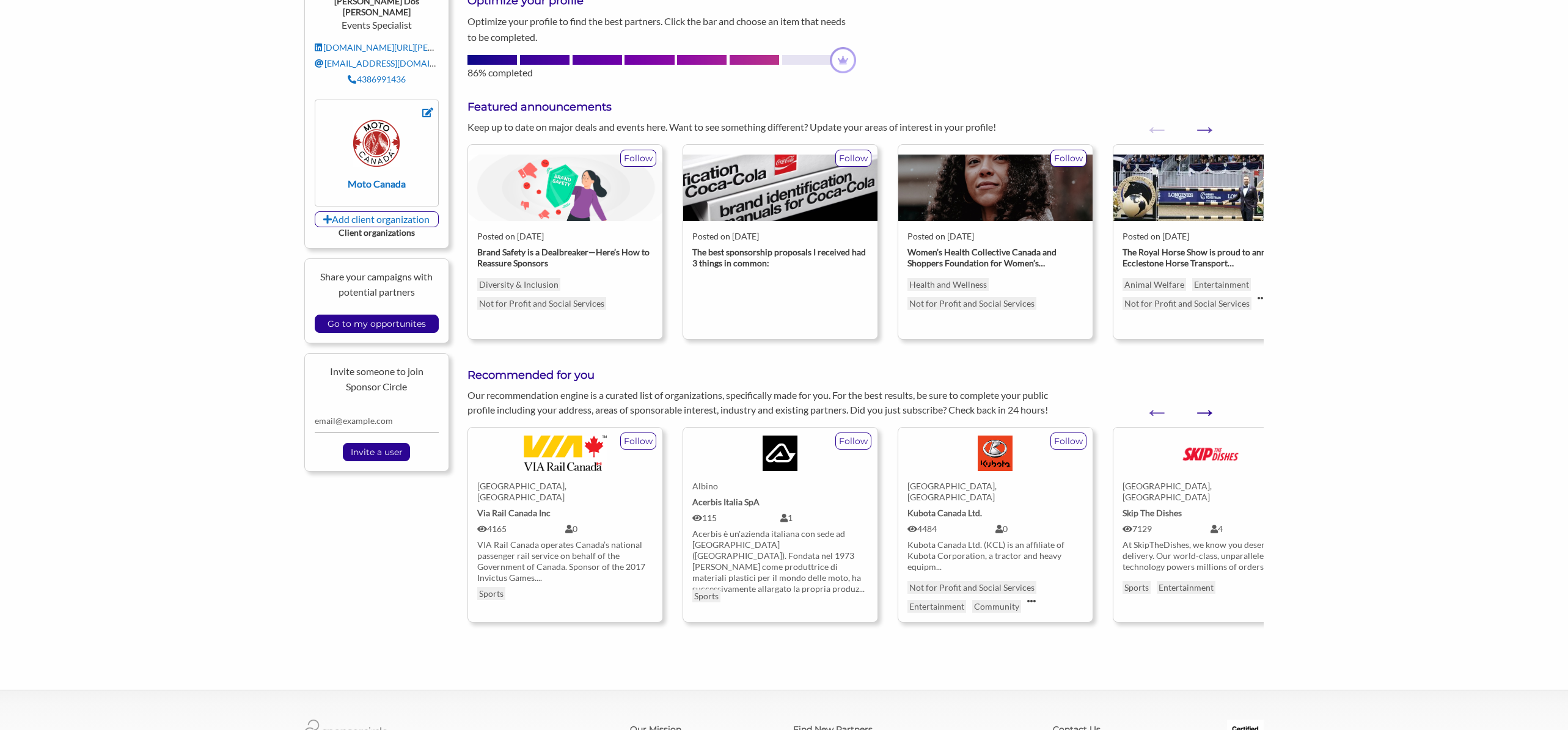
scroll to position [182, 0]
